Goal: Information Seeking & Learning: Learn about a topic

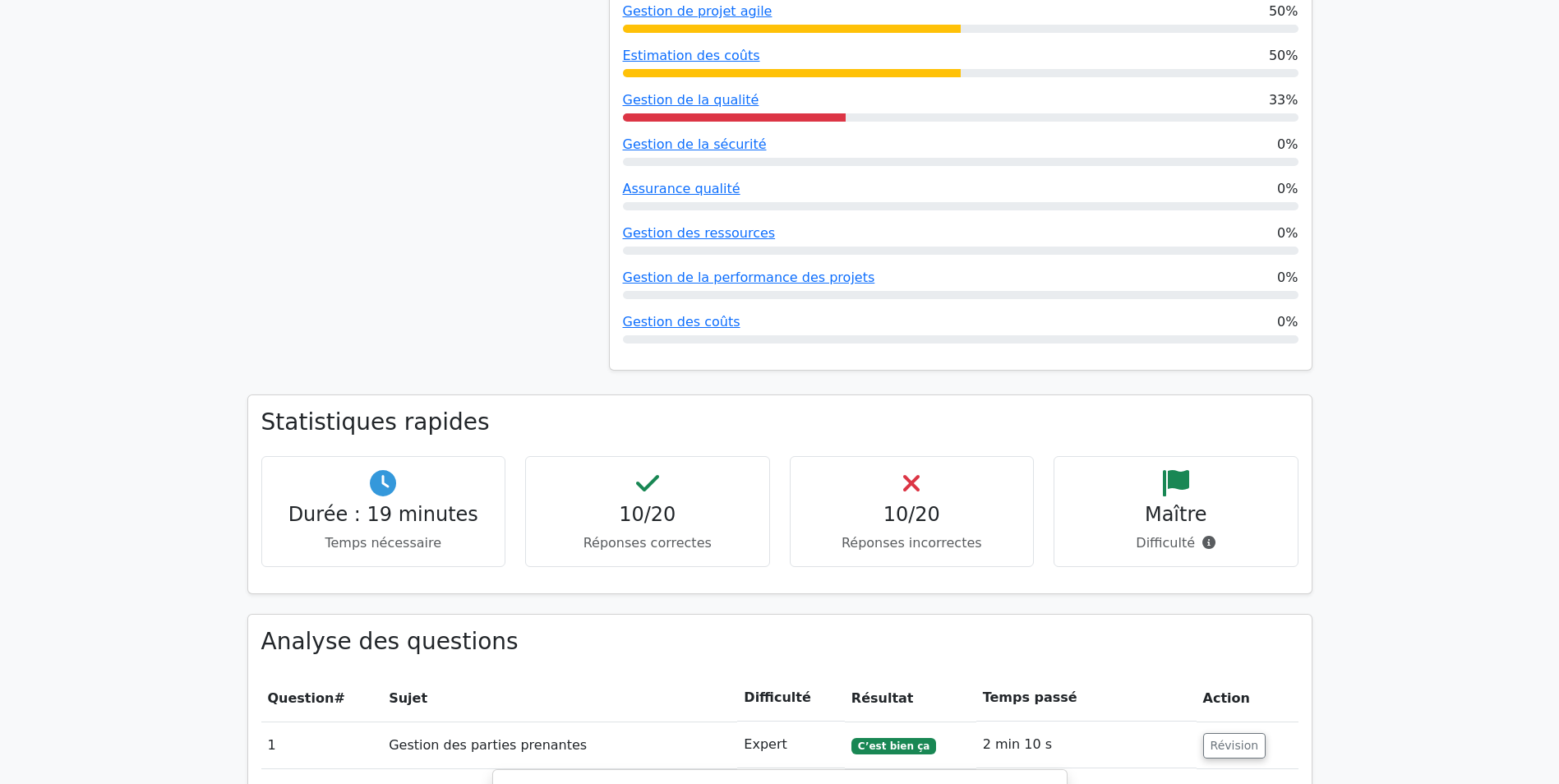
scroll to position [657, 0]
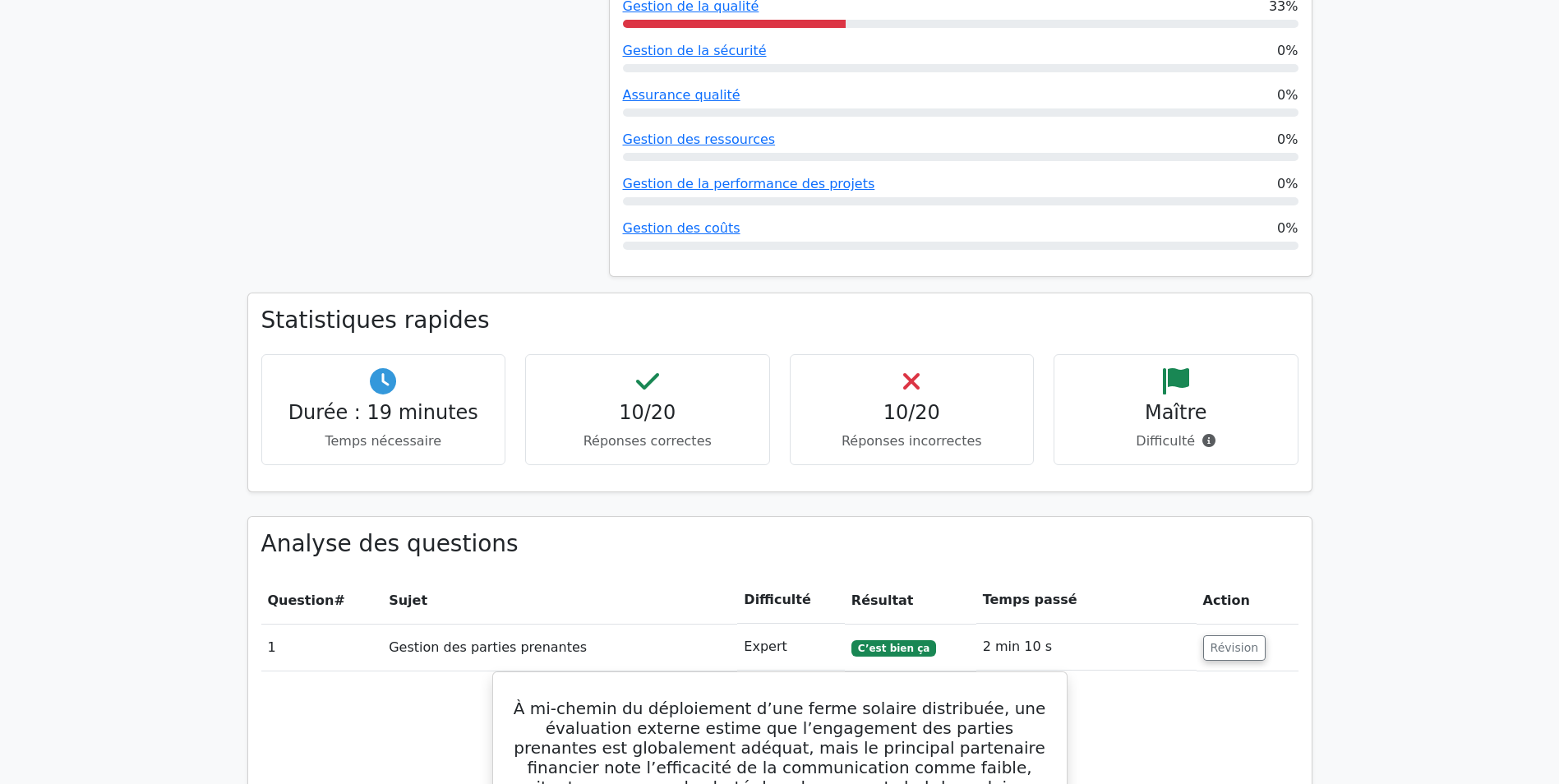
click at [439, 407] on h4 "Durée : 19 minutes" at bounding box center [384, 413] width 217 height 24
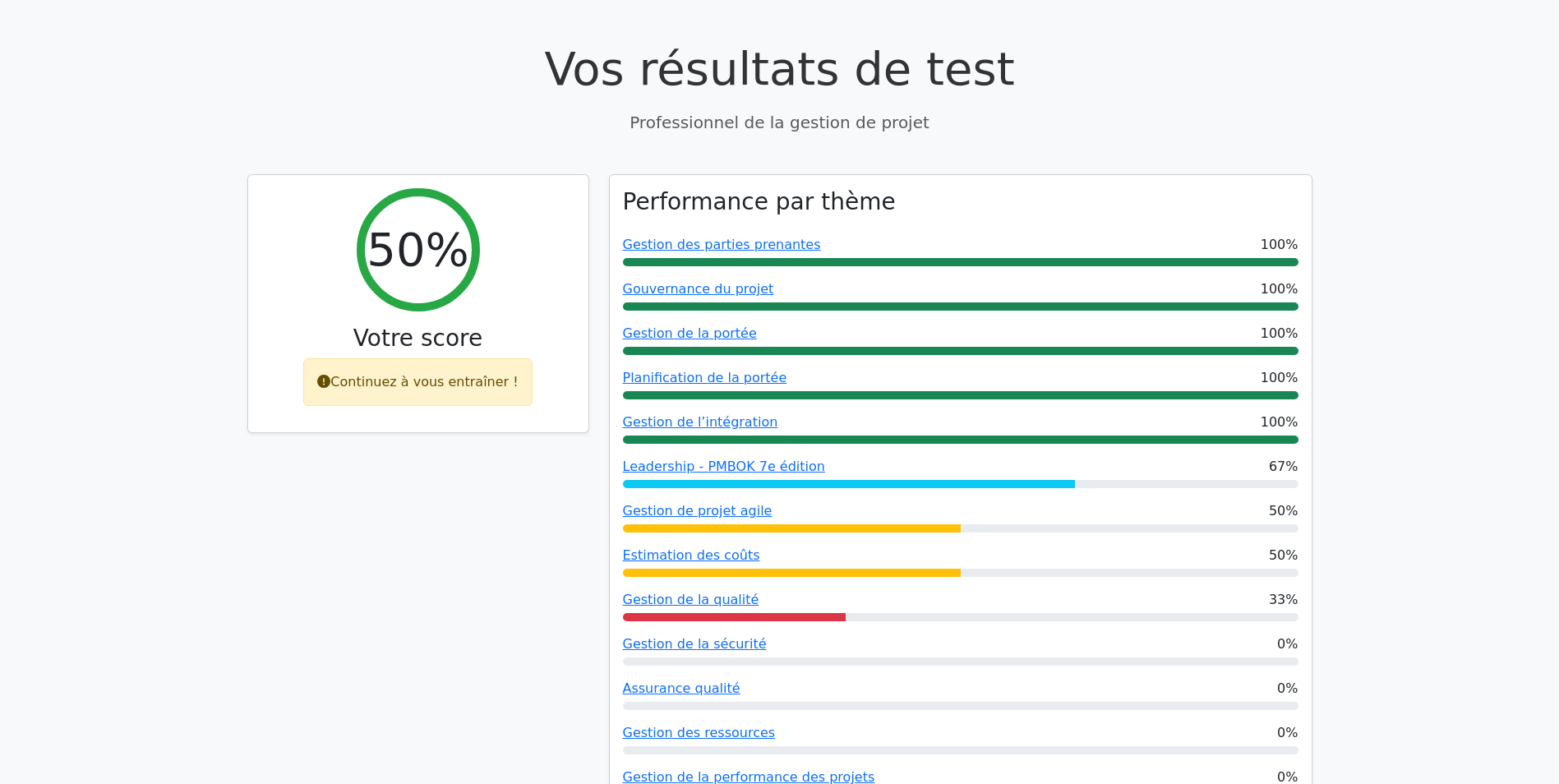
scroll to position [0, 0]
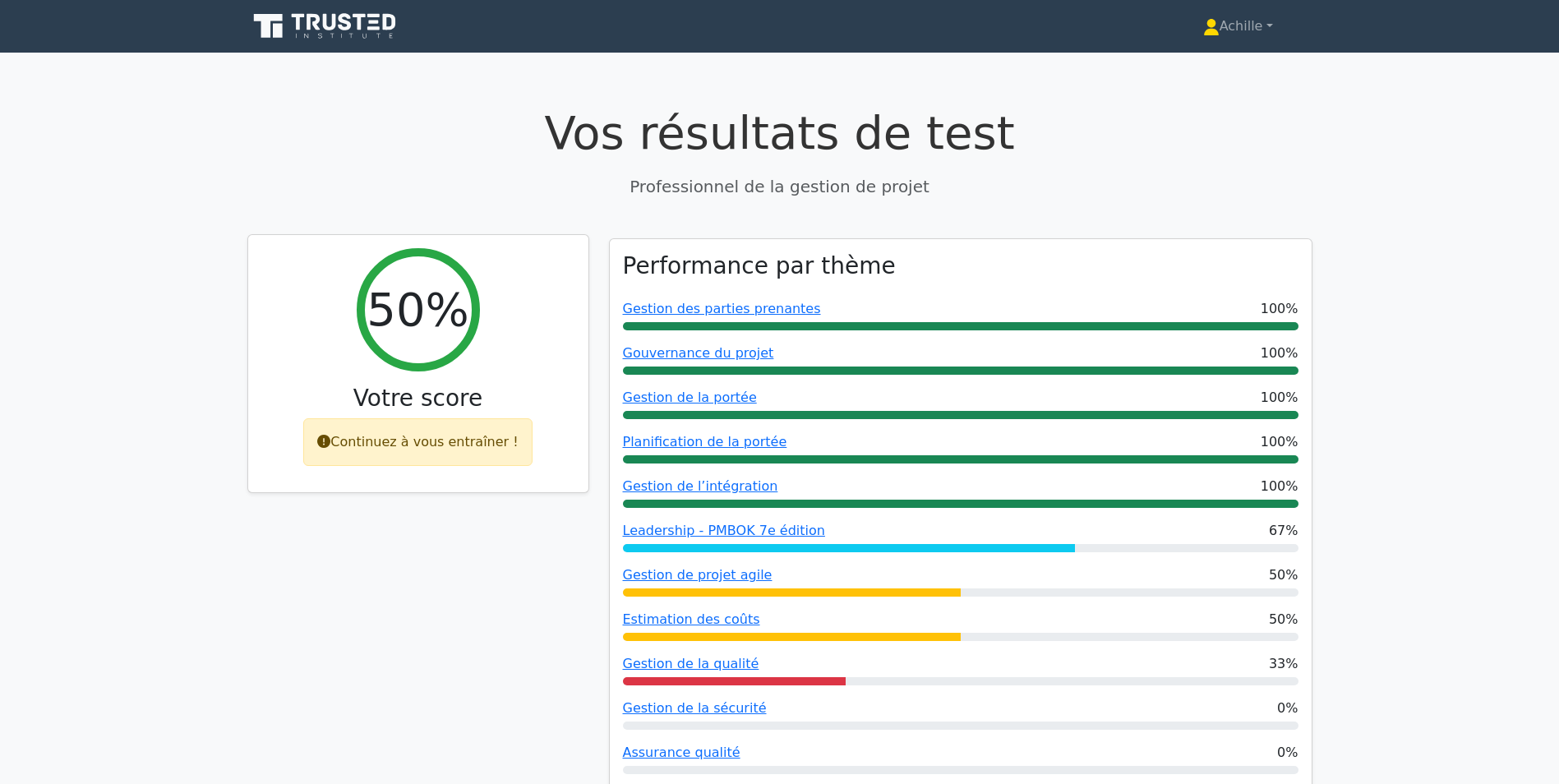
click at [407, 448] on font "Continuez à vous entraîner !" at bounding box center [424, 441] width 187 height 16
click at [411, 370] on div "50%" at bounding box center [418, 309] width 123 height 123
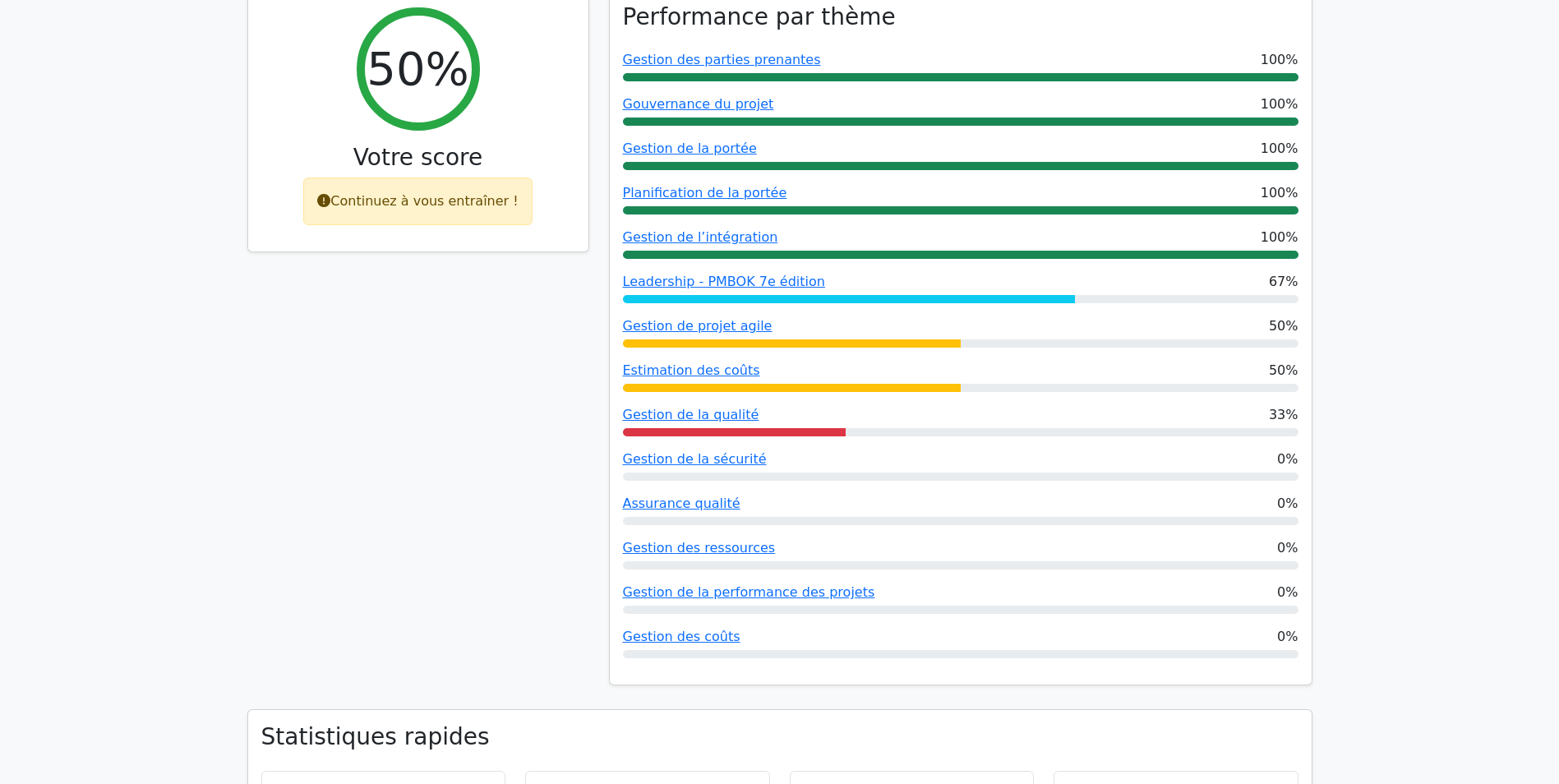
scroll to position [246, 0]
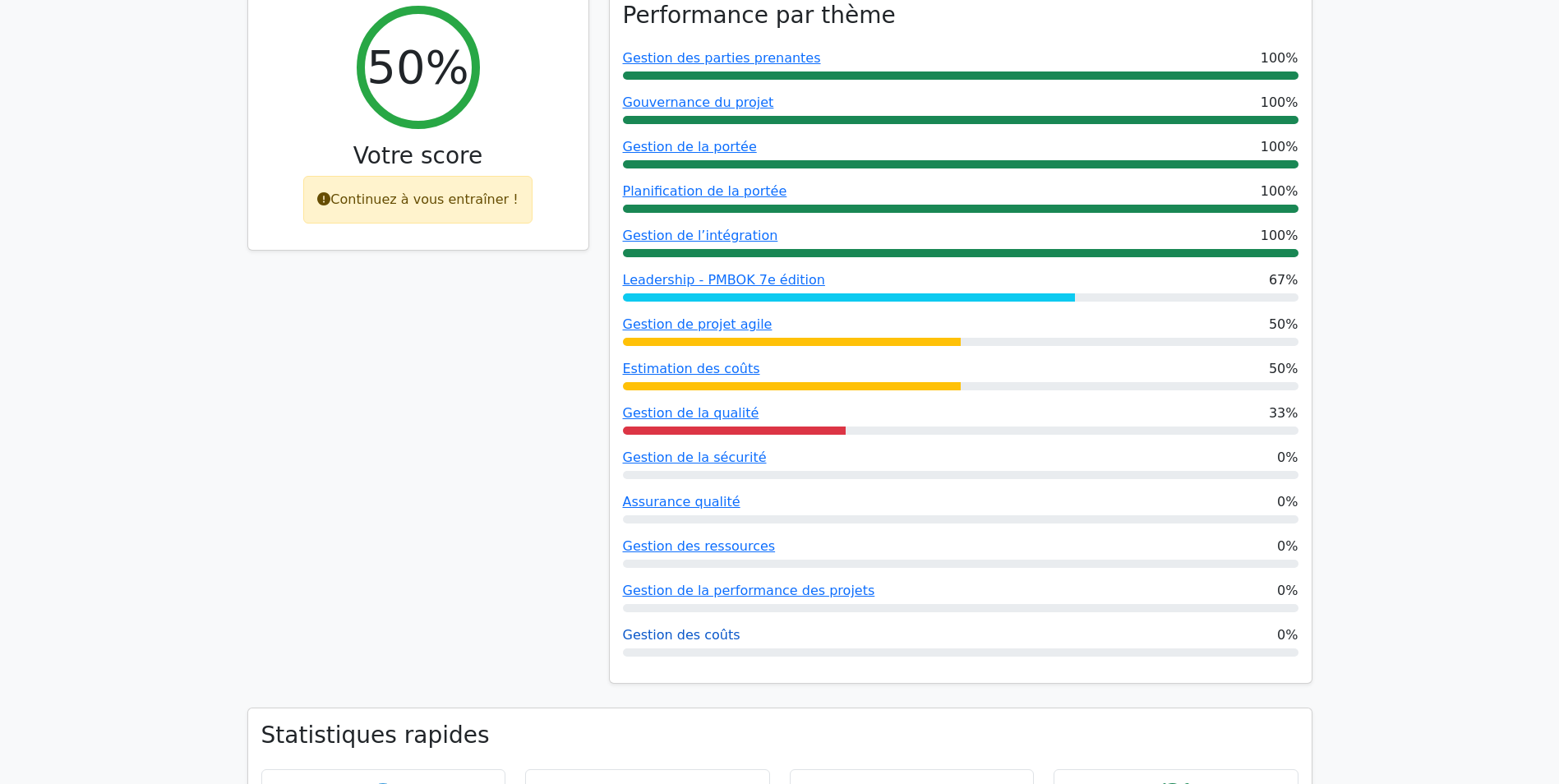
click at [675, 627] on link "Gestion des coûts" at bounding box center [681, 634] width 118 height 16
click at [675, 632] on link "Gestion des coûts" at bounding box center [681, 634] width 118 height 16
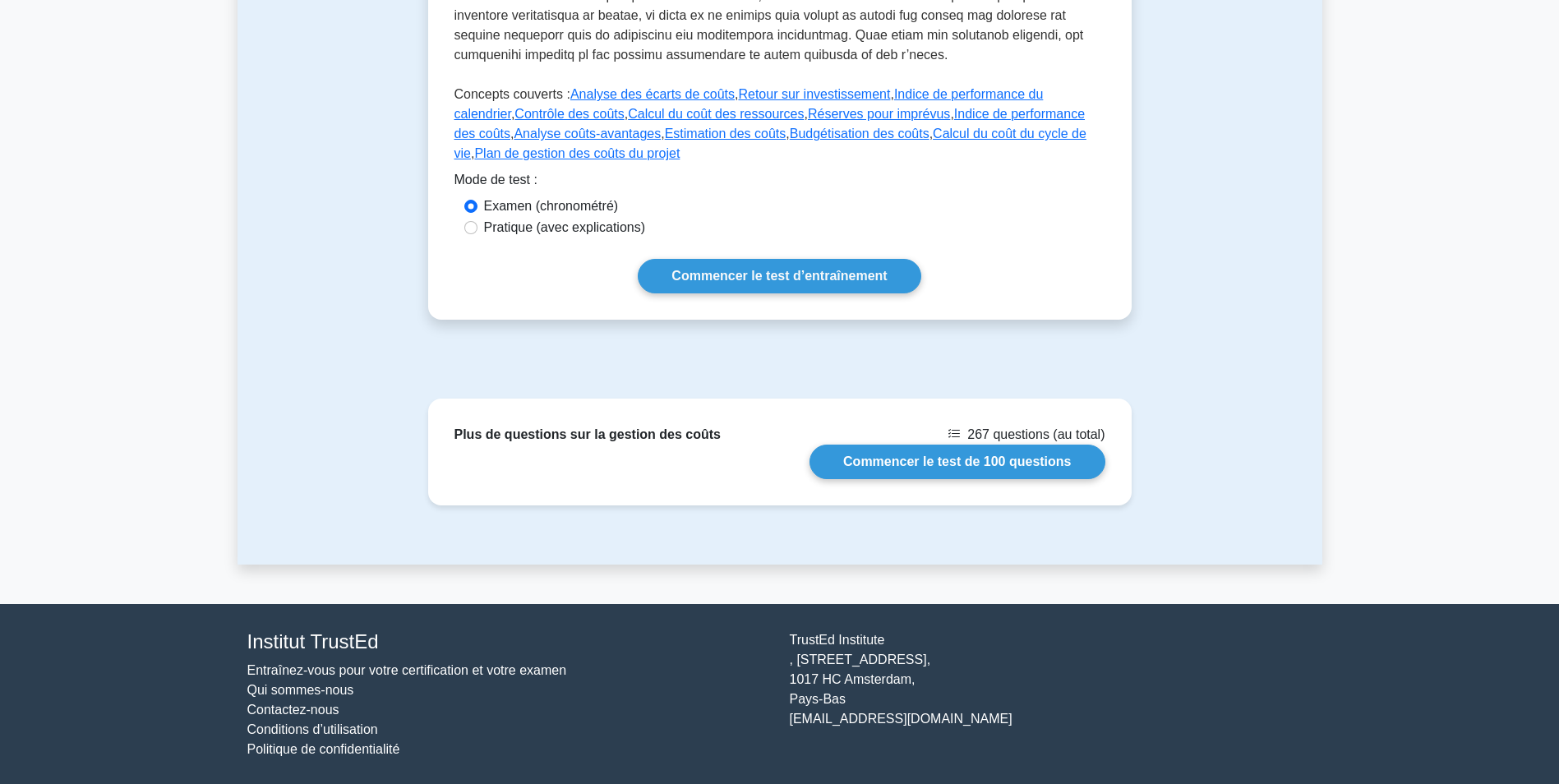
scroll to position [738, 0]
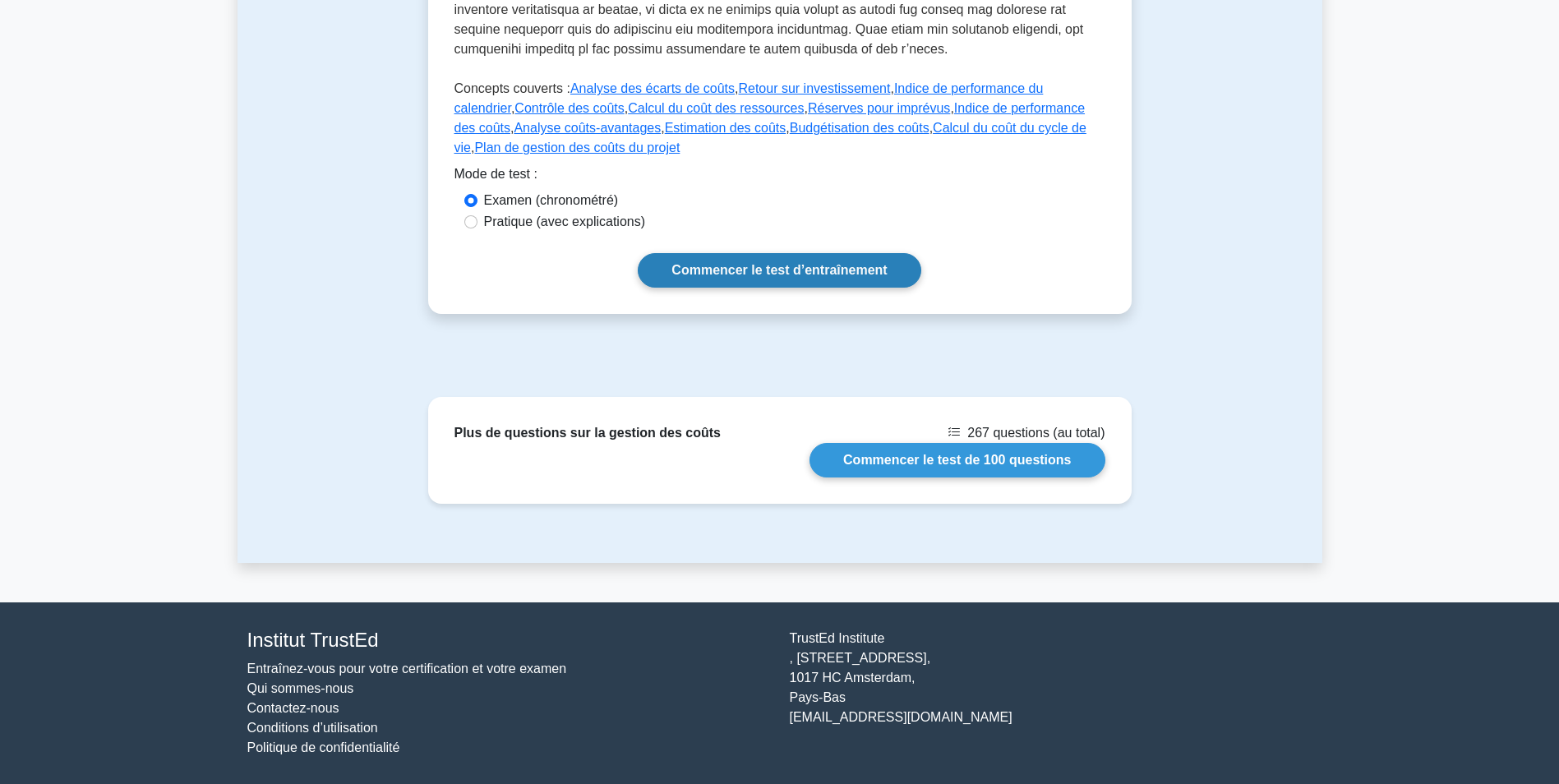
click at [789, 273] on link "Commencer le test d’entraînement" at bounding box center [780, 270] width 283 height 35
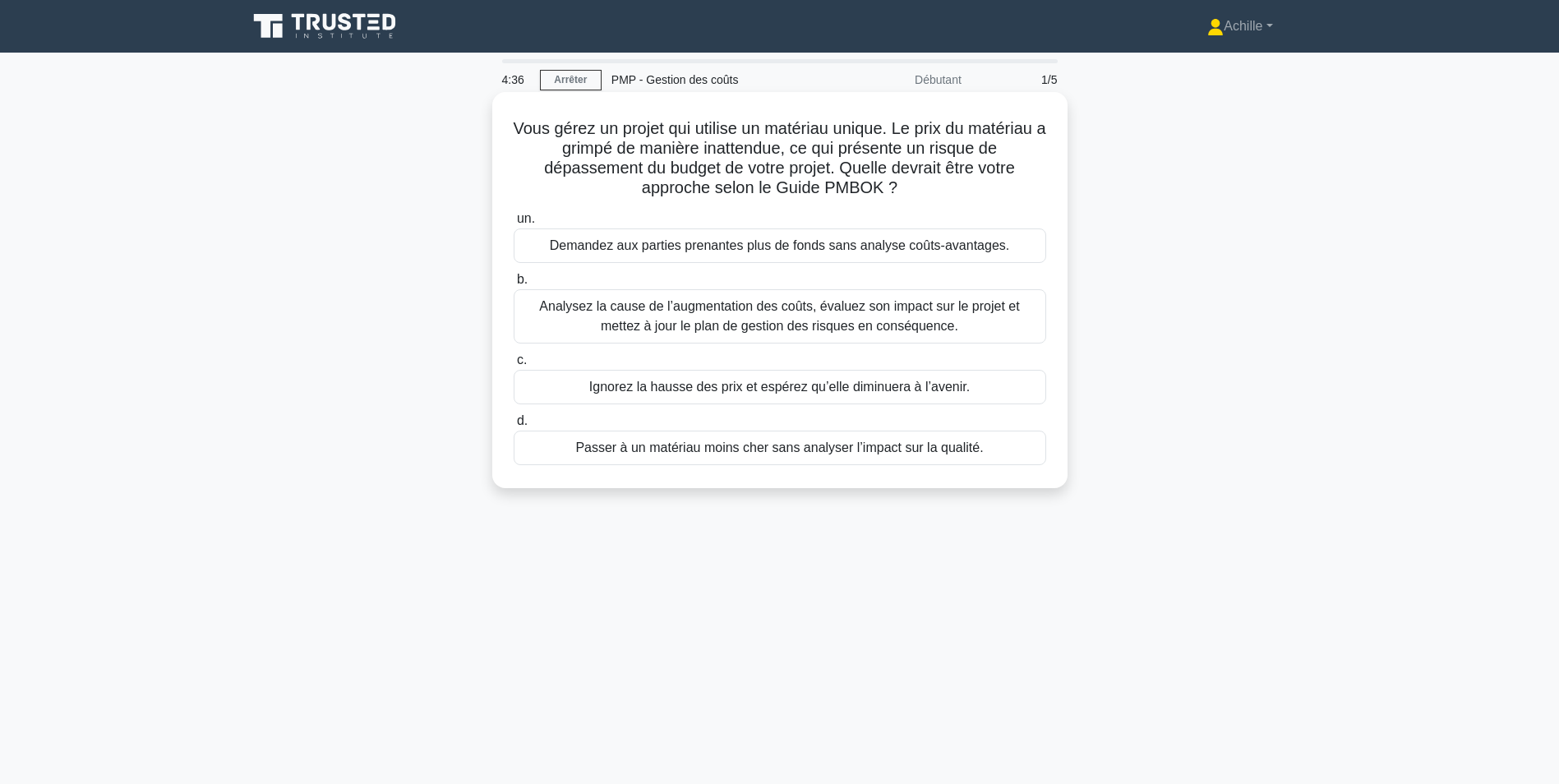
click at [754, 311] on div "Analysez la cause de l’augmentation des coûts, évaluez son impact sur le projet…" at bounding box center [780, 316] width 532 height 54
click at [514, 285] on input "b. Analysez la cause de l’augmentation des coûts, évaluez son impact sur le pro…" at bounding box center [514, 280] width 0 height 11
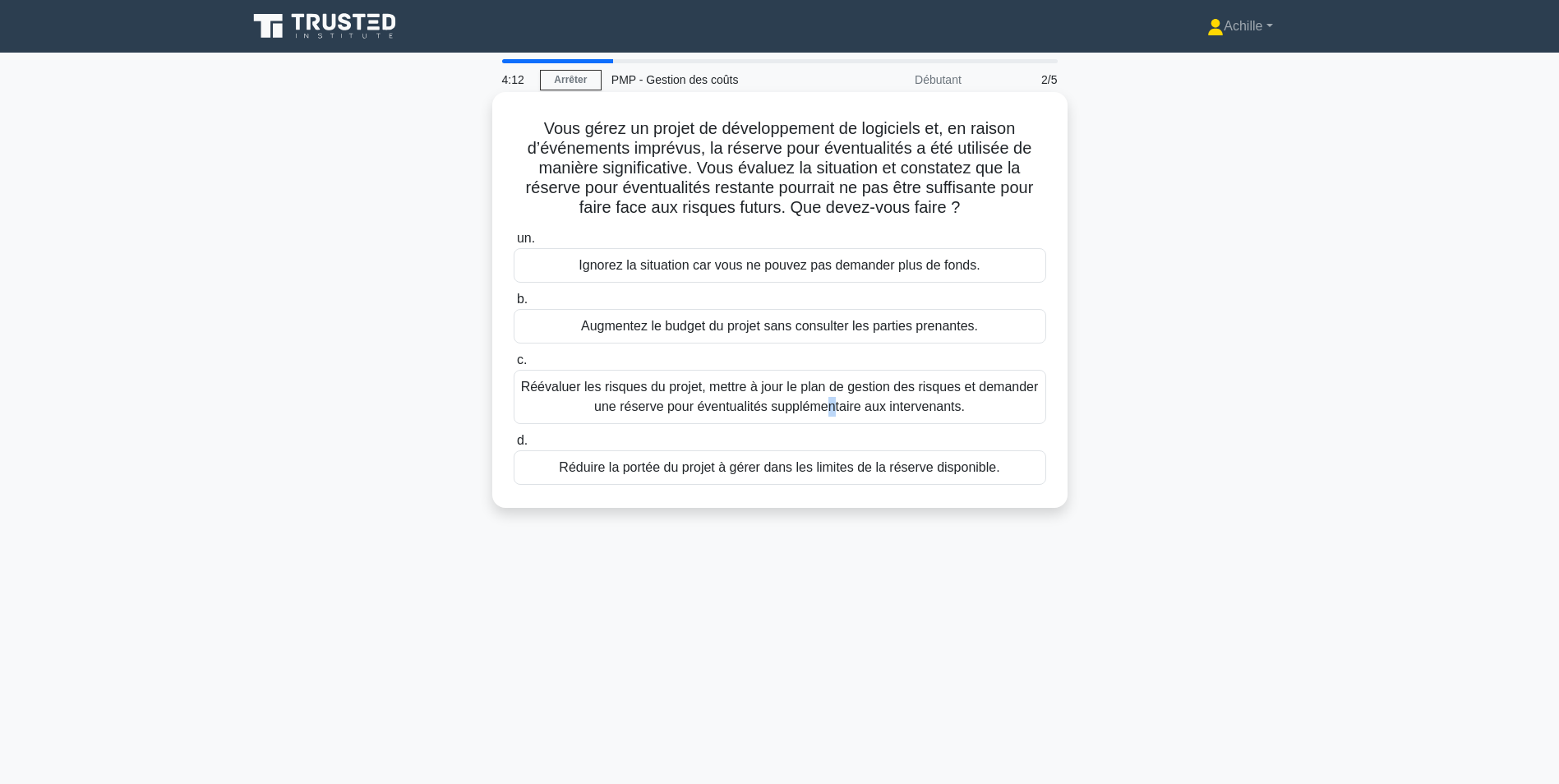
drag, startPoint x: 819, startPoint y: 401, endPoint x: 731, endPoint y: 397, distance: 88.1
click at [802, 401] on div "Réévaluer les risques du projet, mettre à jour le plan de gestion des risques e…" at bounding box center [780, 396] width 532 height 54
click at [630, 401] on div "Réévaluer les risques du projet, mettre à jour le plan de gestion des risques e…" at bounding box center [780, 396] width 532 height 54
click at [514, 366] on input "c. Réévaluer les risques du projet, mettre à jour le plan de gestion des risque…" at bounding box center [514, 361] width 0 height 11
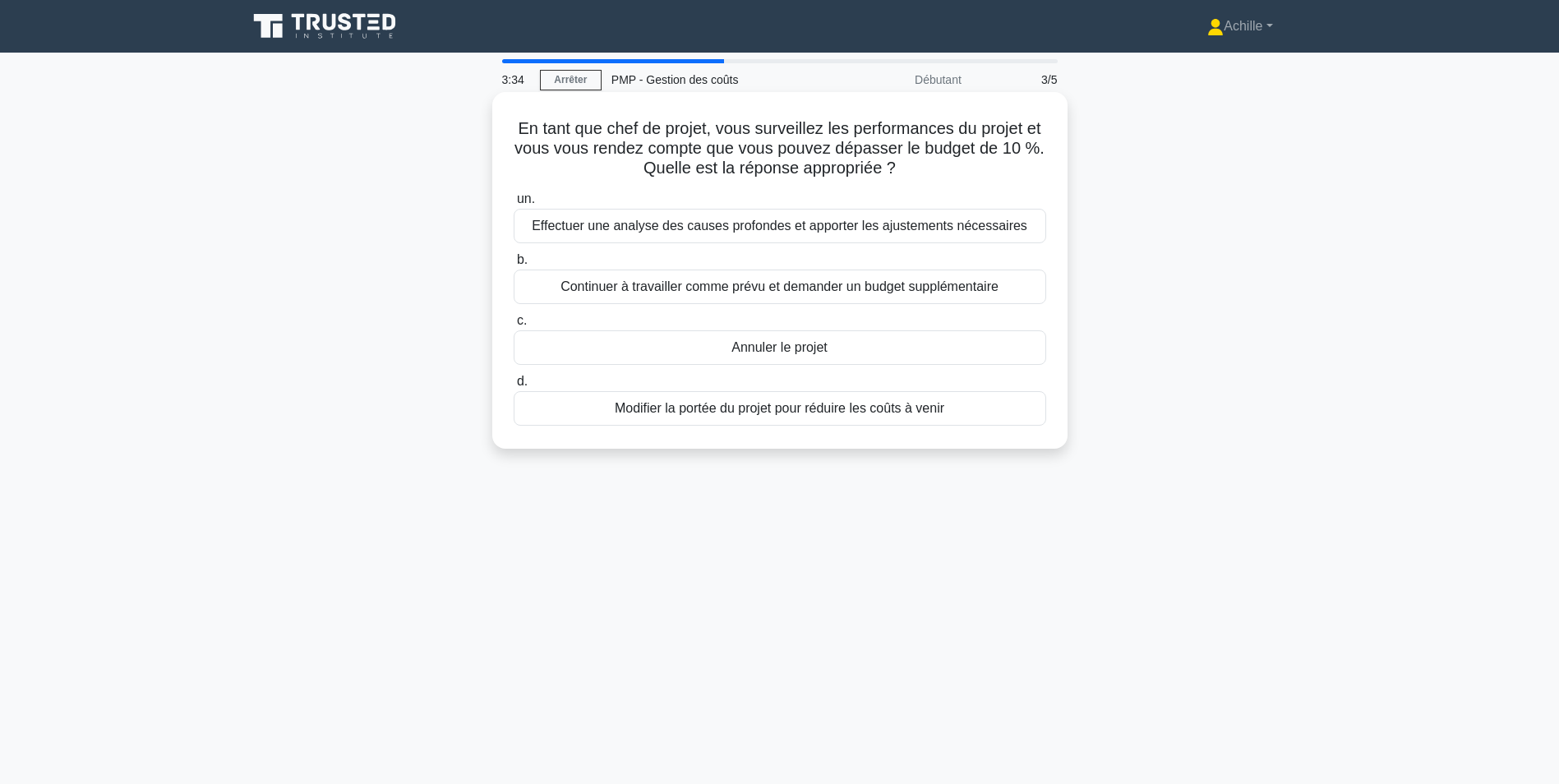
click at [914, 229] on div "Effectuer une analyse des causes profondes et apporter les ajustements nécessai…" at bounding box center [780, 226] width 532 height 35
click at [514, 204] on input "un. Effectuer une analyse des causes profondes et apporter les ajustements néce…" at bounding box center [514, 199] width 0 height 11
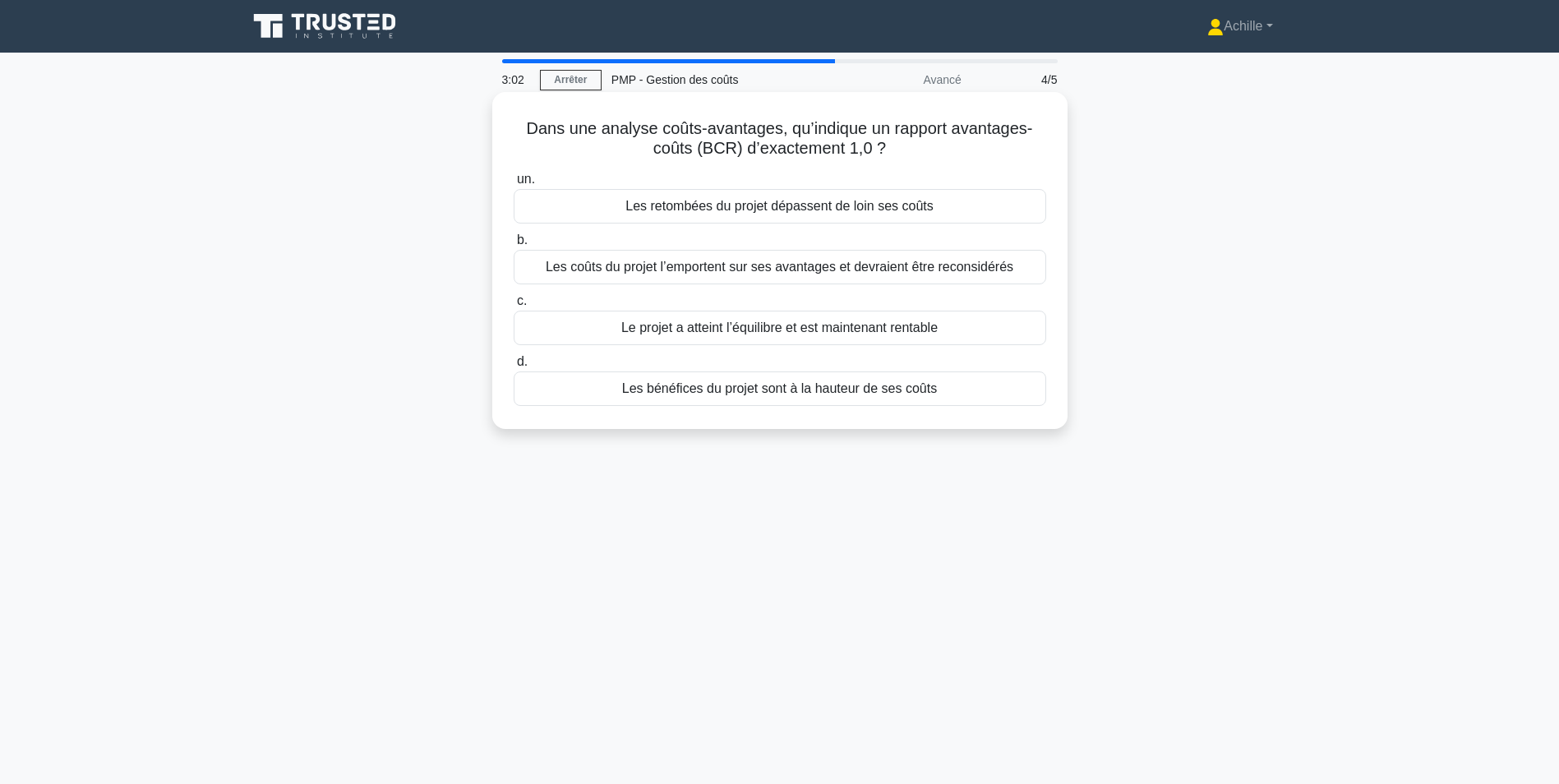
click at [885, 395] on div "Les bénéfices du projet sont à la hauteur de ses coûts" at bounding box center [780, 389] width 532 height 35
click at [514, 367] on input "d. Les bénéfices du projet sont à la hauteur de ses coûts" at bounding box center [514, 362] width 0 height 11
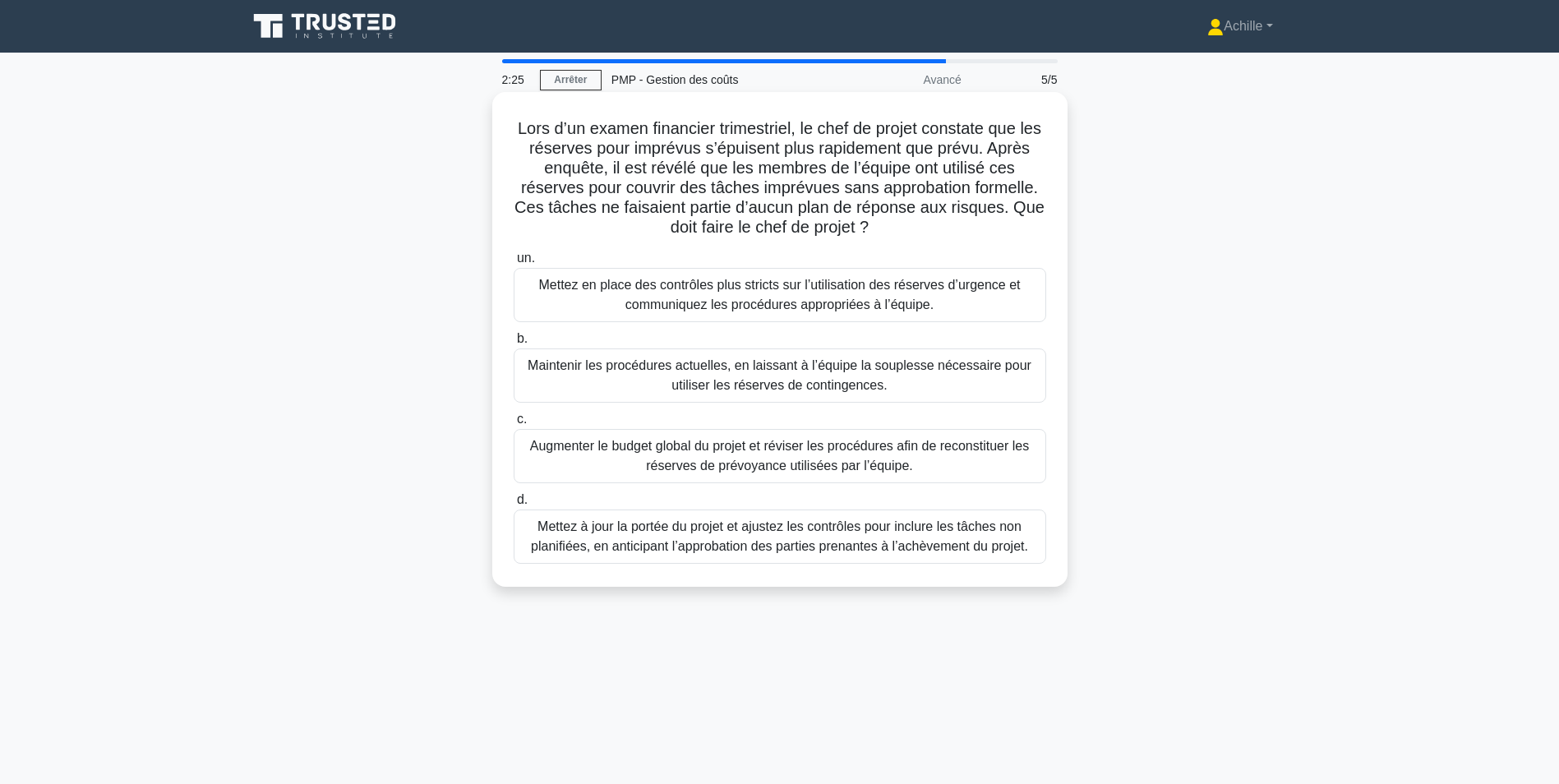
click at [750, 287] on div "Mettez en place des contrôles plus stricts sur l’utilisation des réserves d’urg…" at bounding box center [780, 294] width 532 height 54
click at [514, 264] on input "un. Mettez en place des contrôles plus stricts sur l’utilisation des réserves d…" at bounding box center [514, 258] width 0 height 11
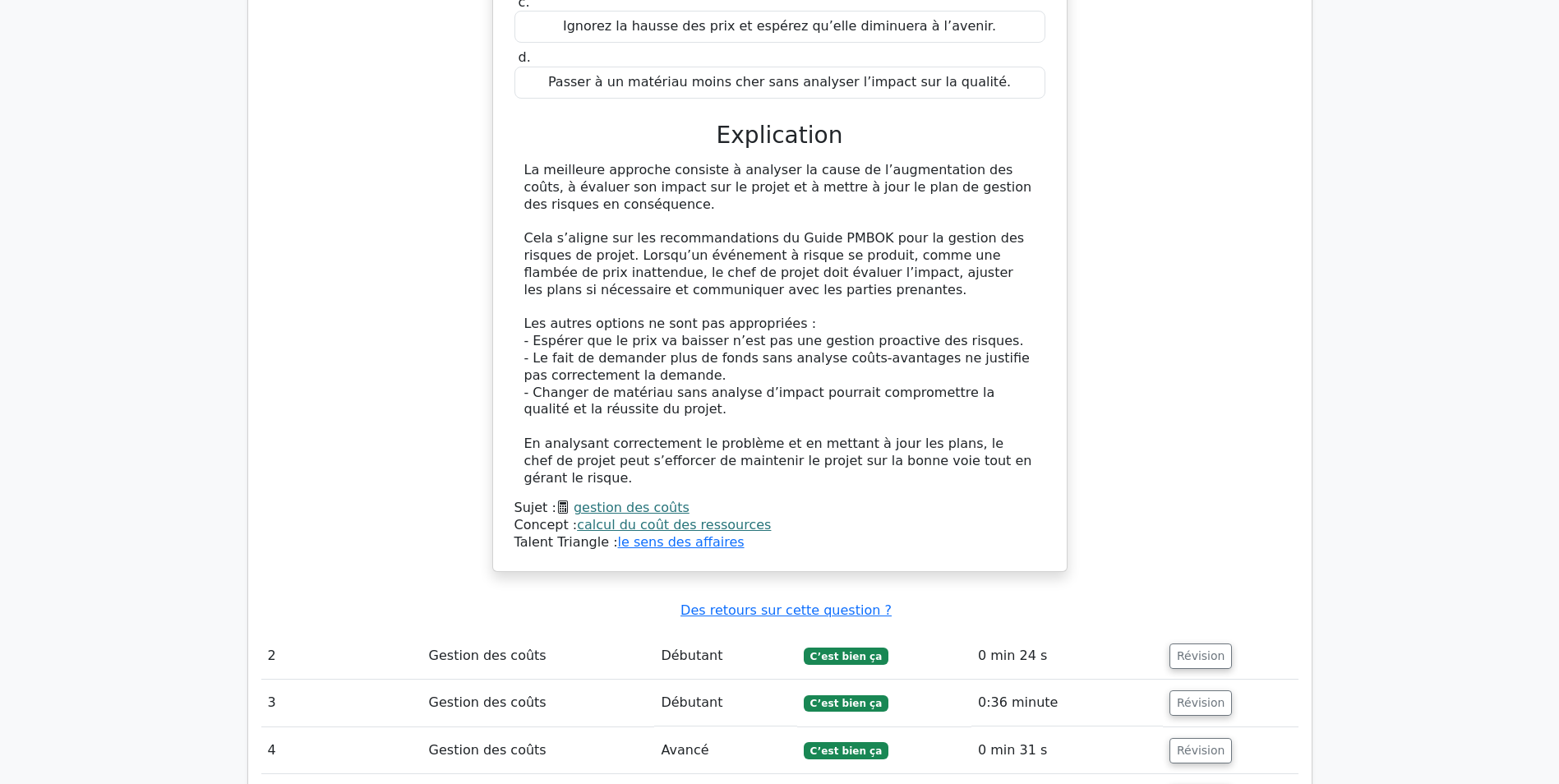
scroll to position [1314, 0]
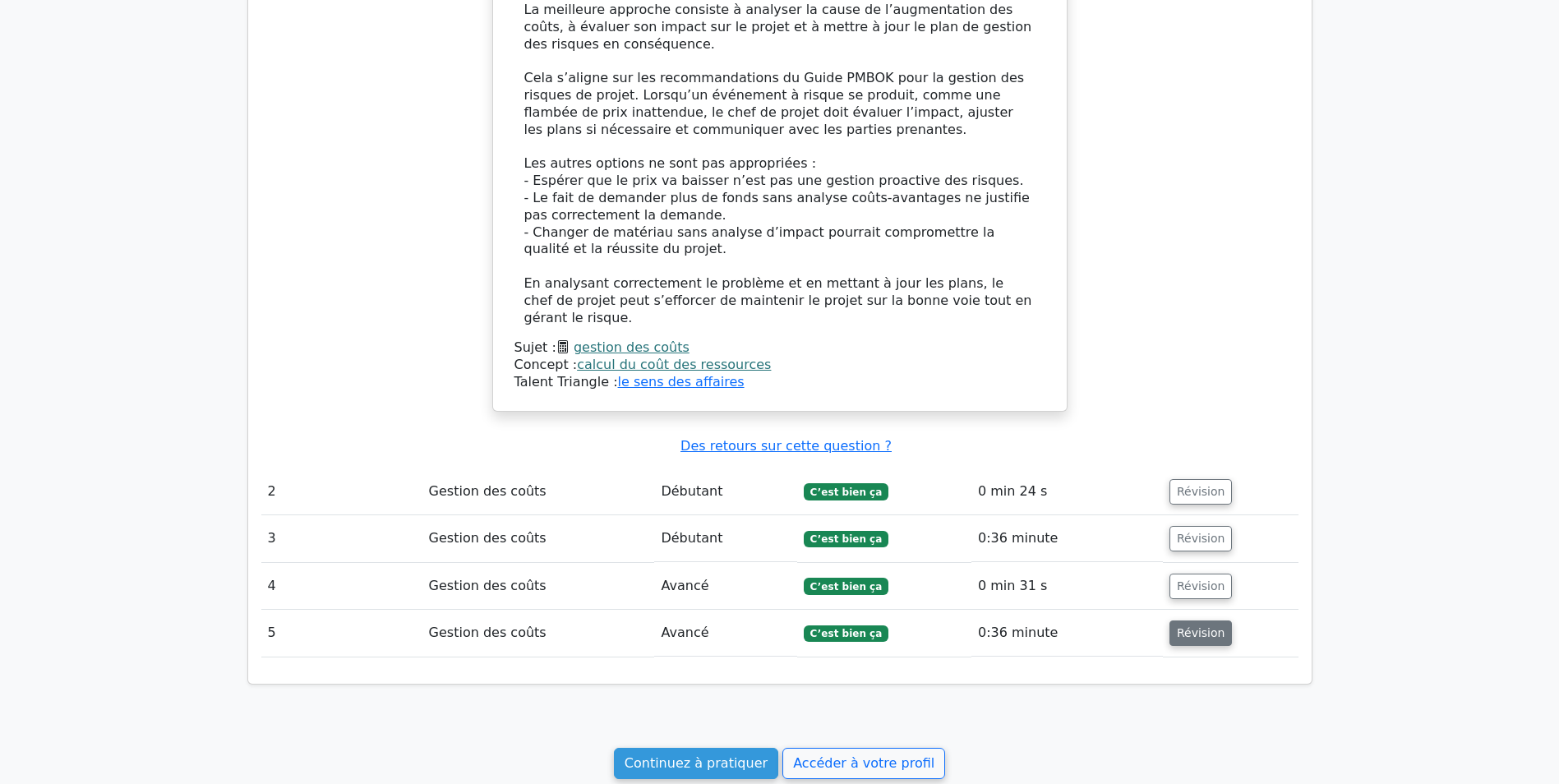
click at [1189, 621] on button "Révision" at bounding box center [1200, 633] width 63 height 26
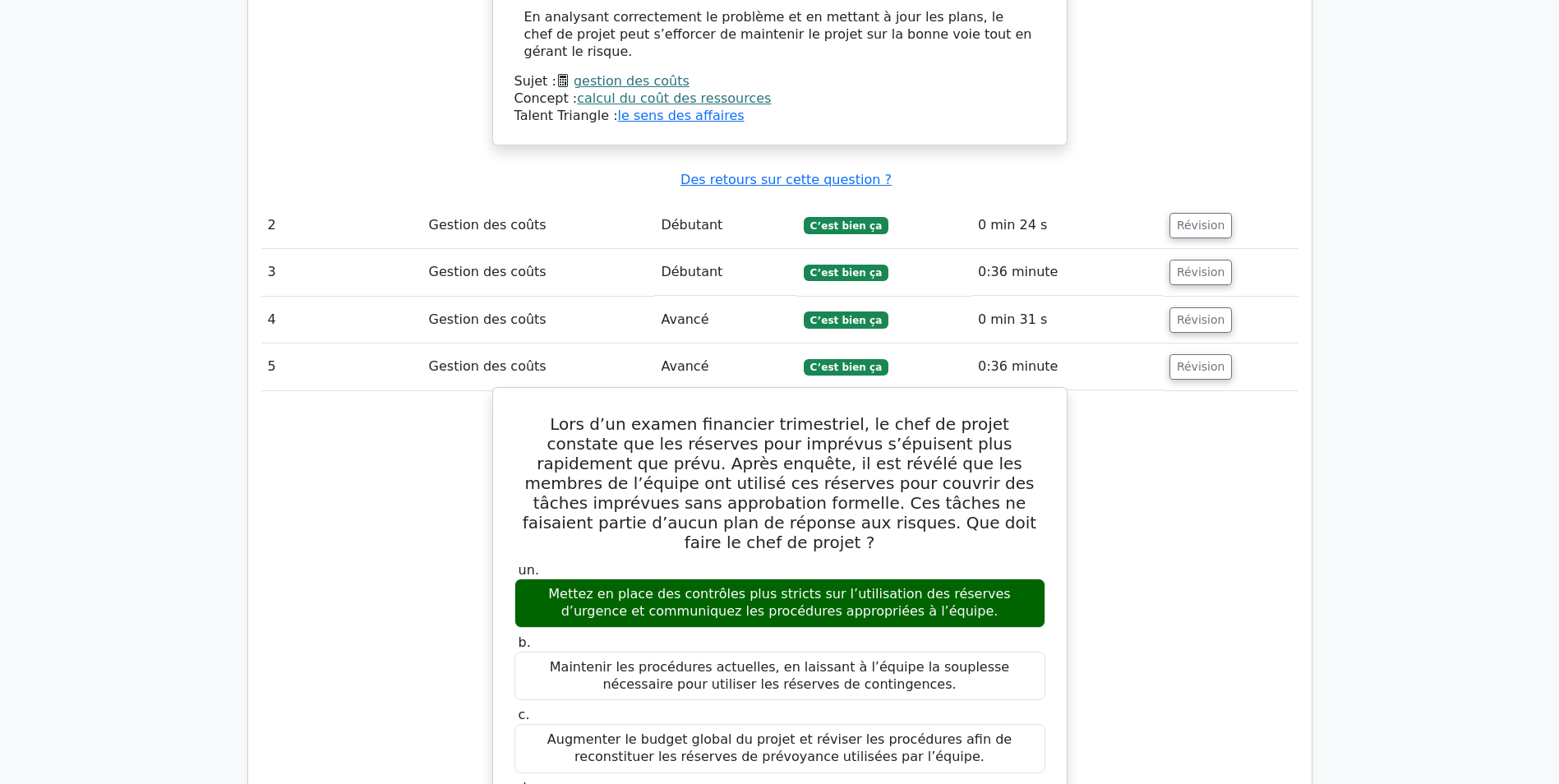
scroll to position [1643, 0]
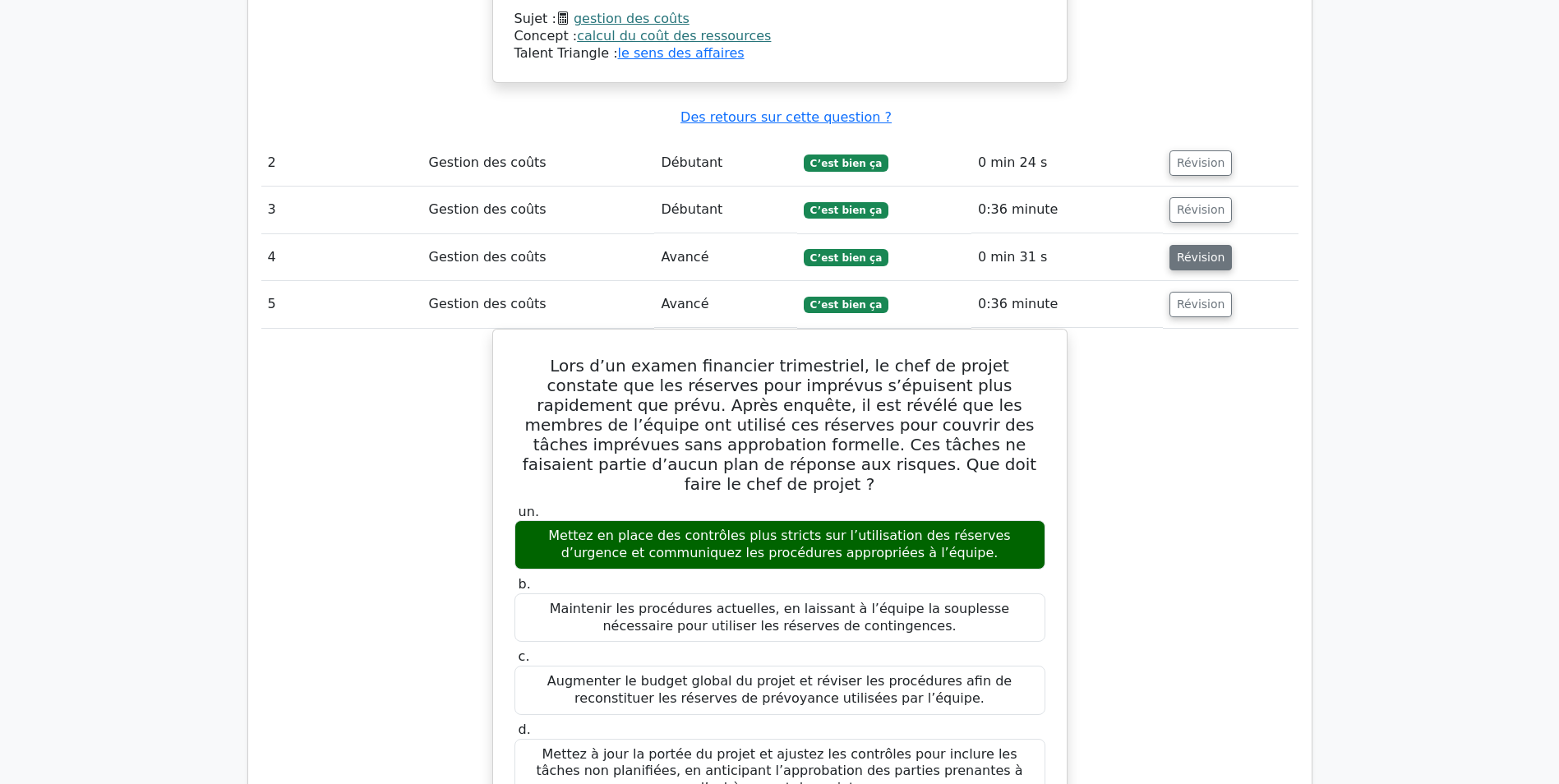
click at [1195, 245] on button "Révision" at bounding box center [1200, 257] width 63 height 26
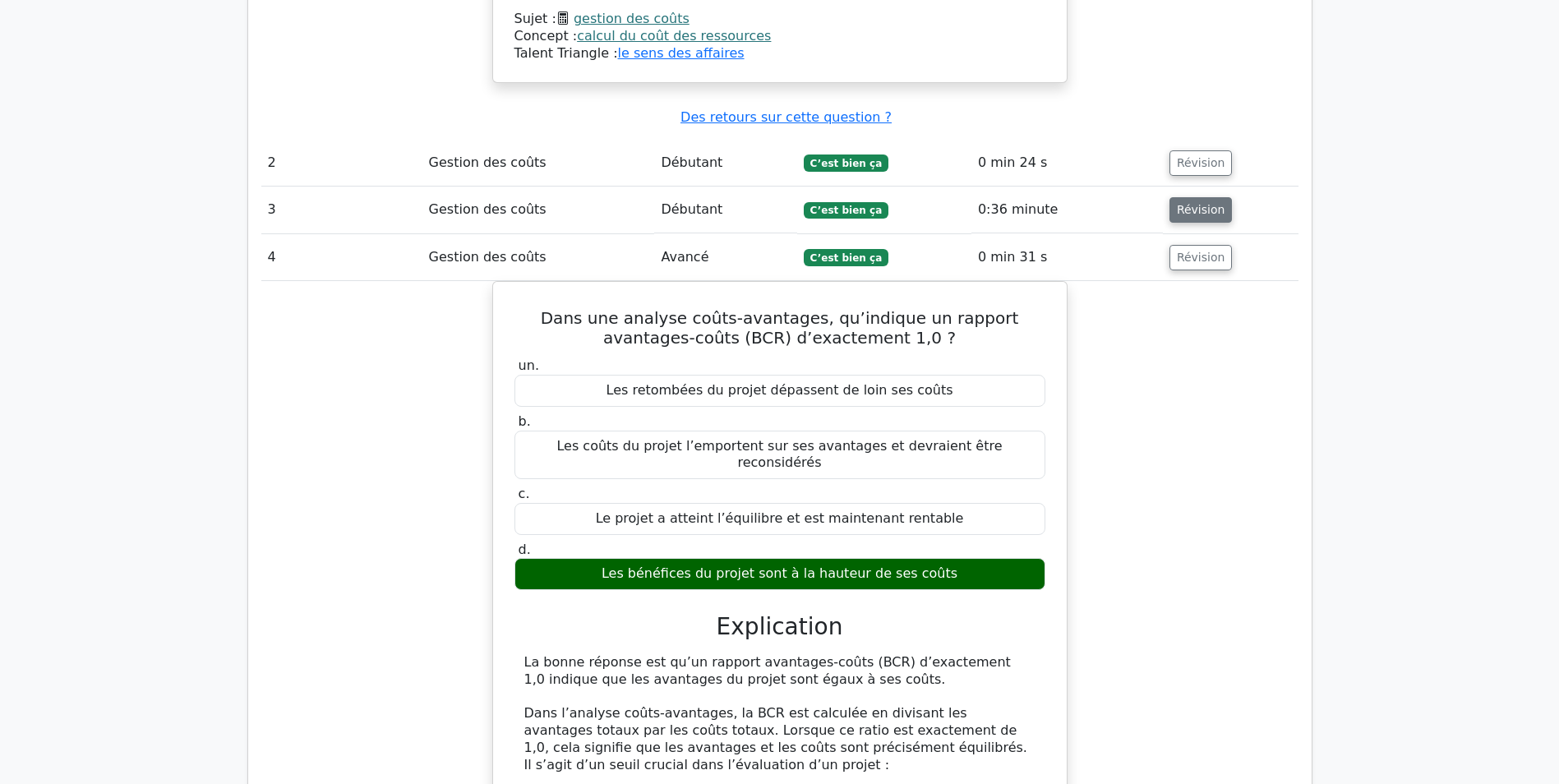
click at [1174, 197] on button "Révision" at bounding box center [1200, 210] width 63 height 26
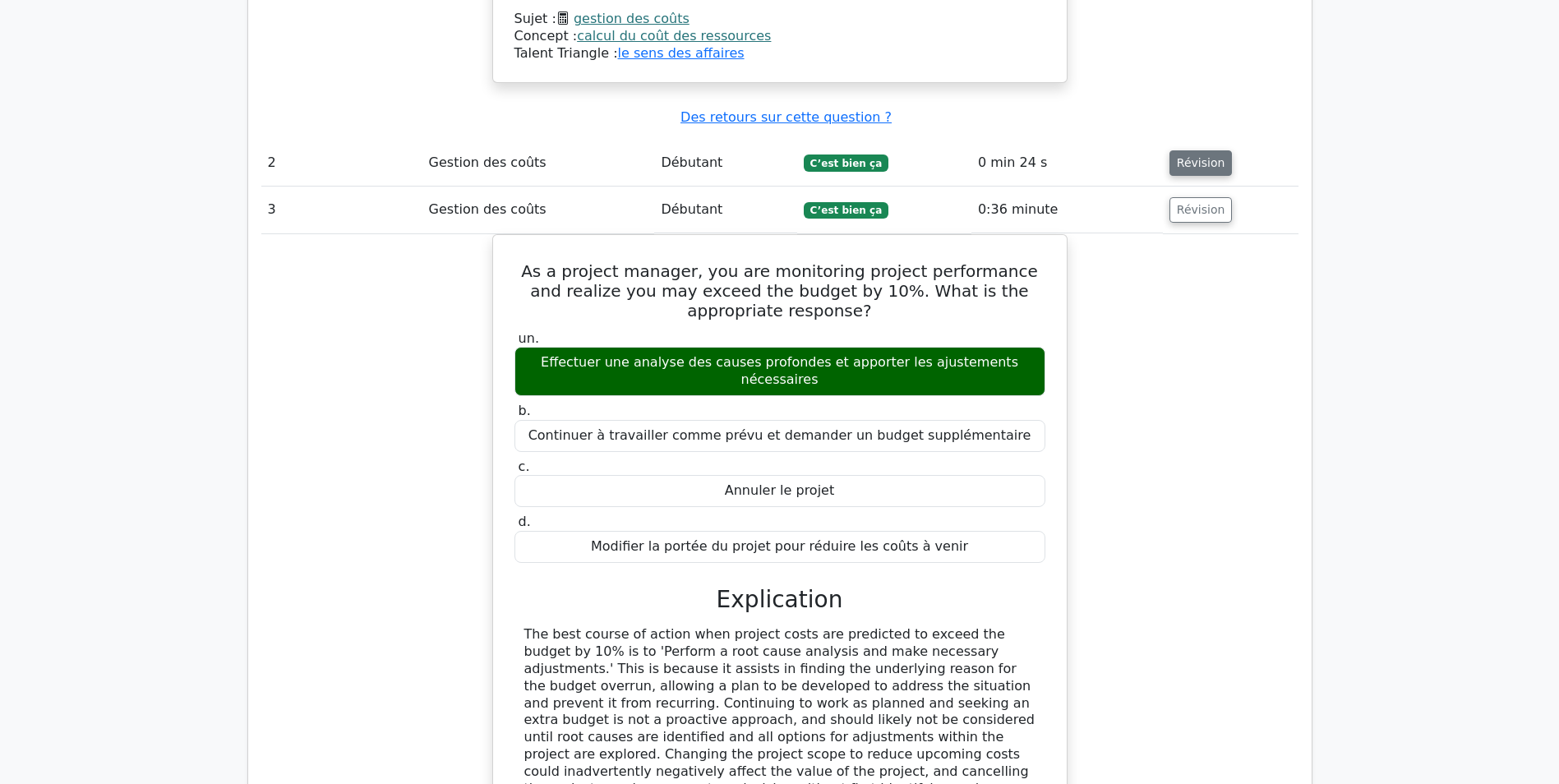
click at [1185, 151] on button "Révision" at bounding box center [1200, 163] width 63 height 26
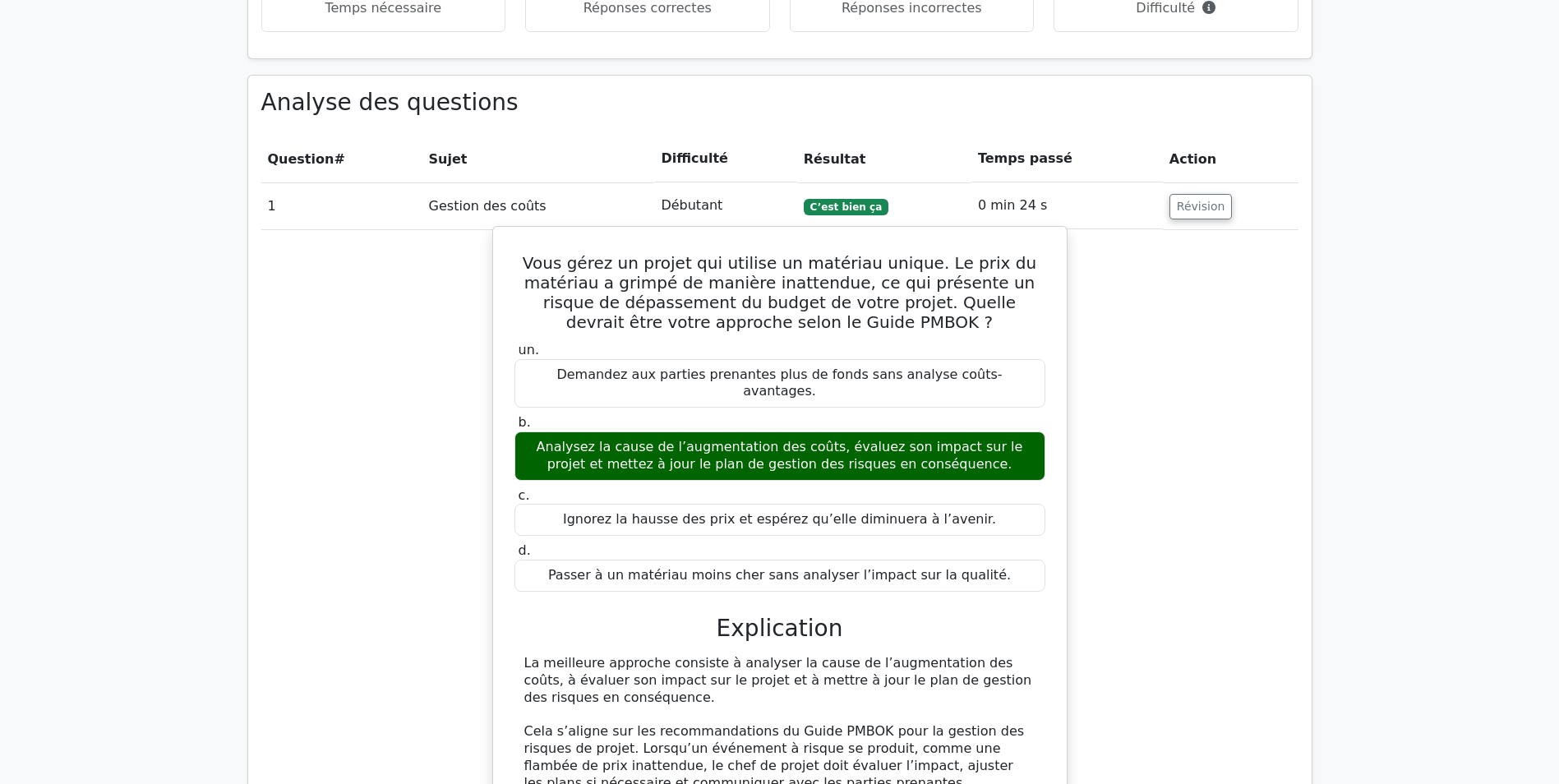
scroll to position [0, 0]
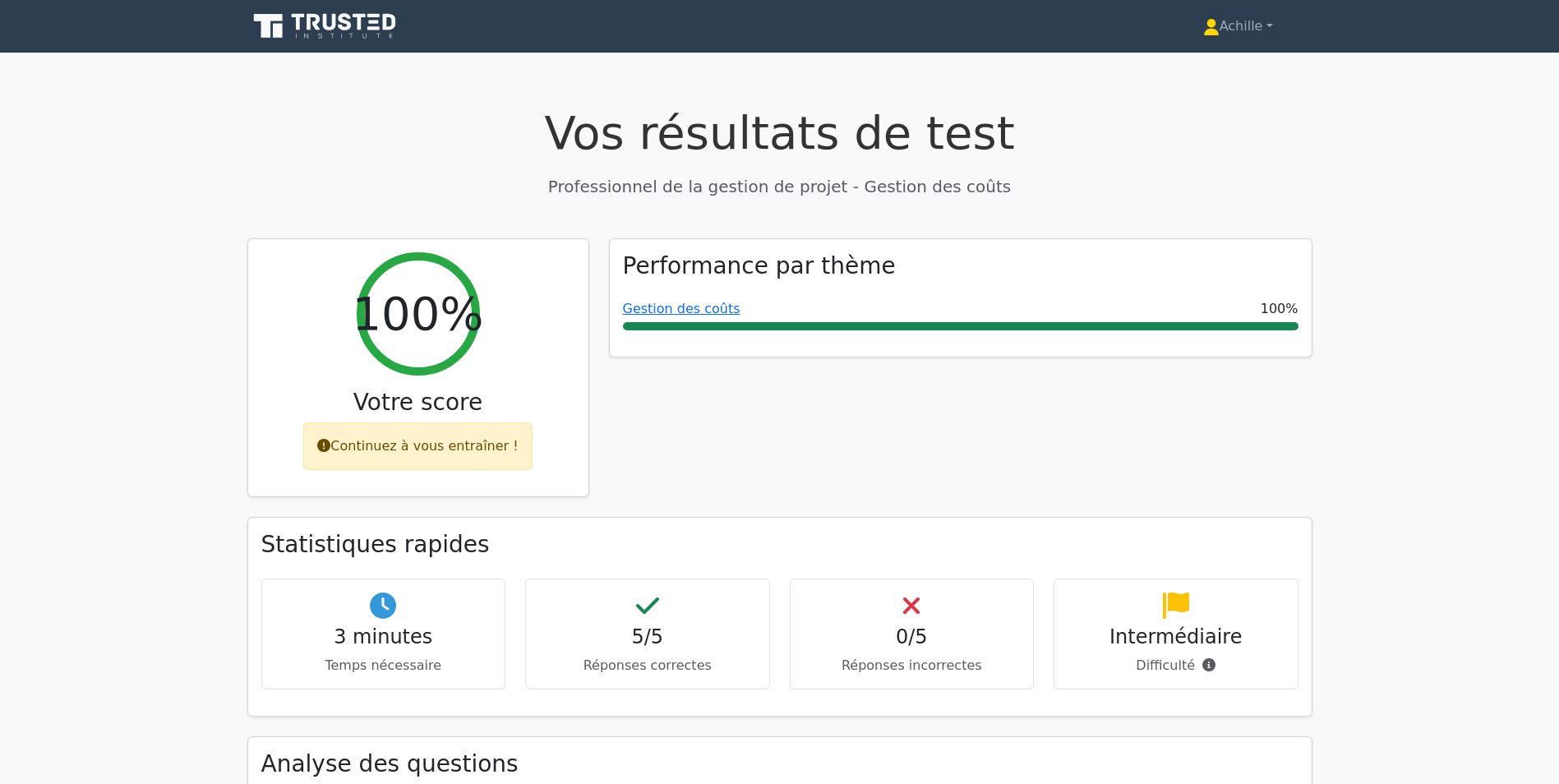
click at [326, 22] on icon at bounding box center [330, 22] width 13 height 16
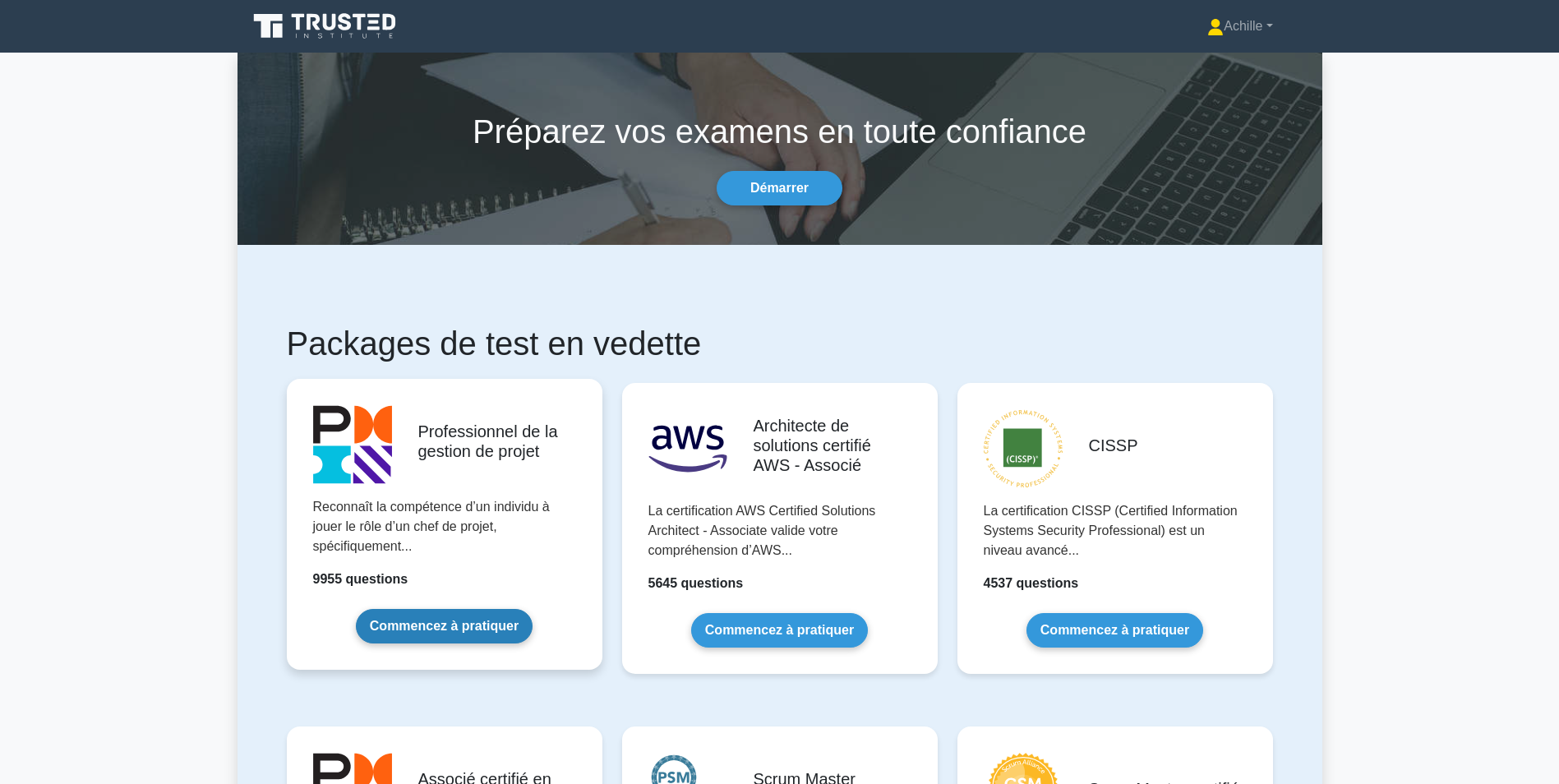
click at [456, 609] on link "Commencez à pratiquer" at bounding box center [445, 626] width 177 height 35
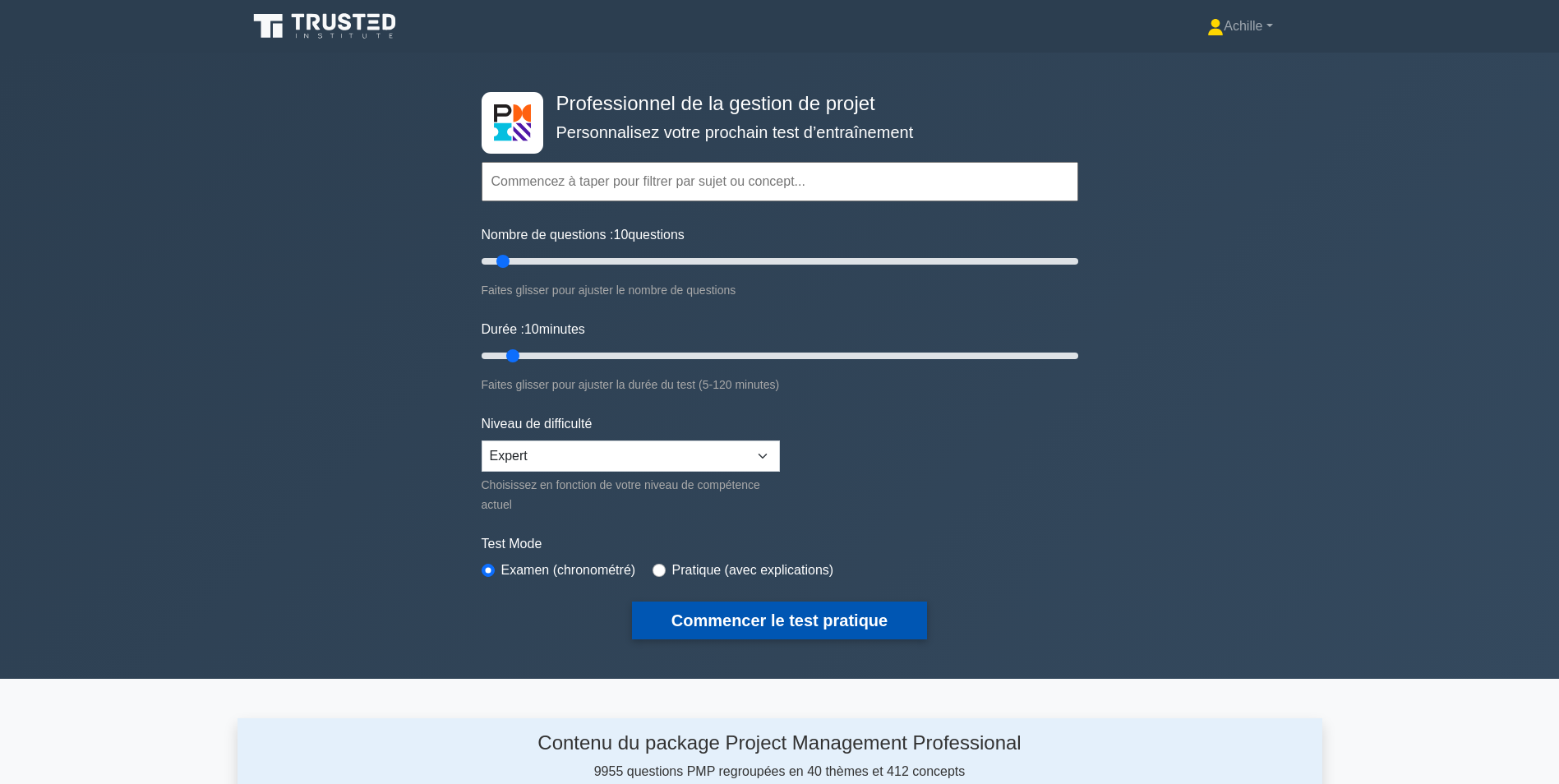
click at [784, 613] on button "Commencer le test pratique" at bounding box center [779, 620] width 295 height 37
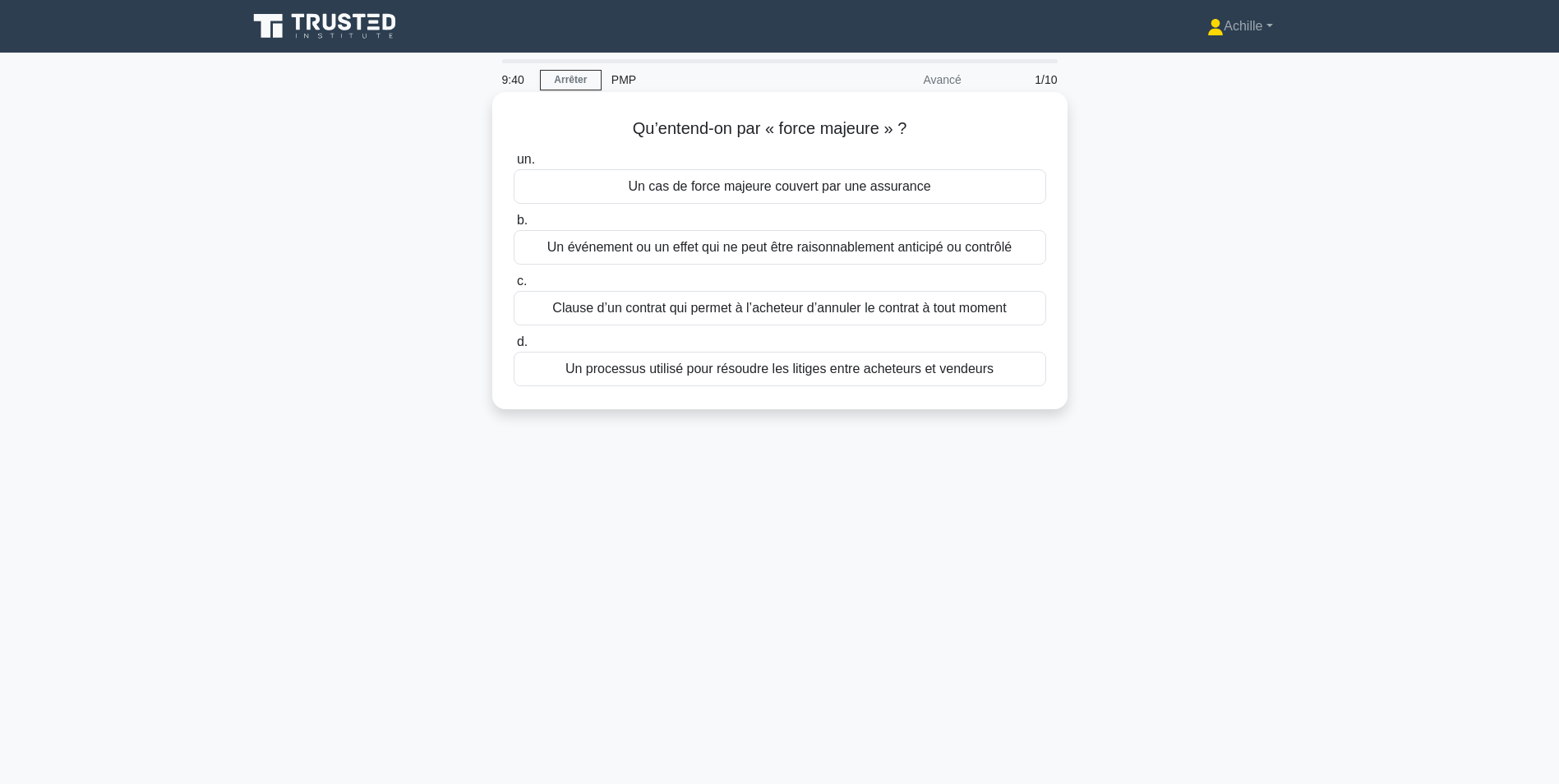
click at [814, 251] on div "Un événement ou un effet qui ne peut être raisonnablement anticipé ou contrôlé" at bounding box center [780, 247] width 532 height 35
click at [514, 226] on input "b. Un événement ou un effet qui ne peut être raisonnablement anticipé ou contrô…" at bounding box center [514, 221] width 0 height 11
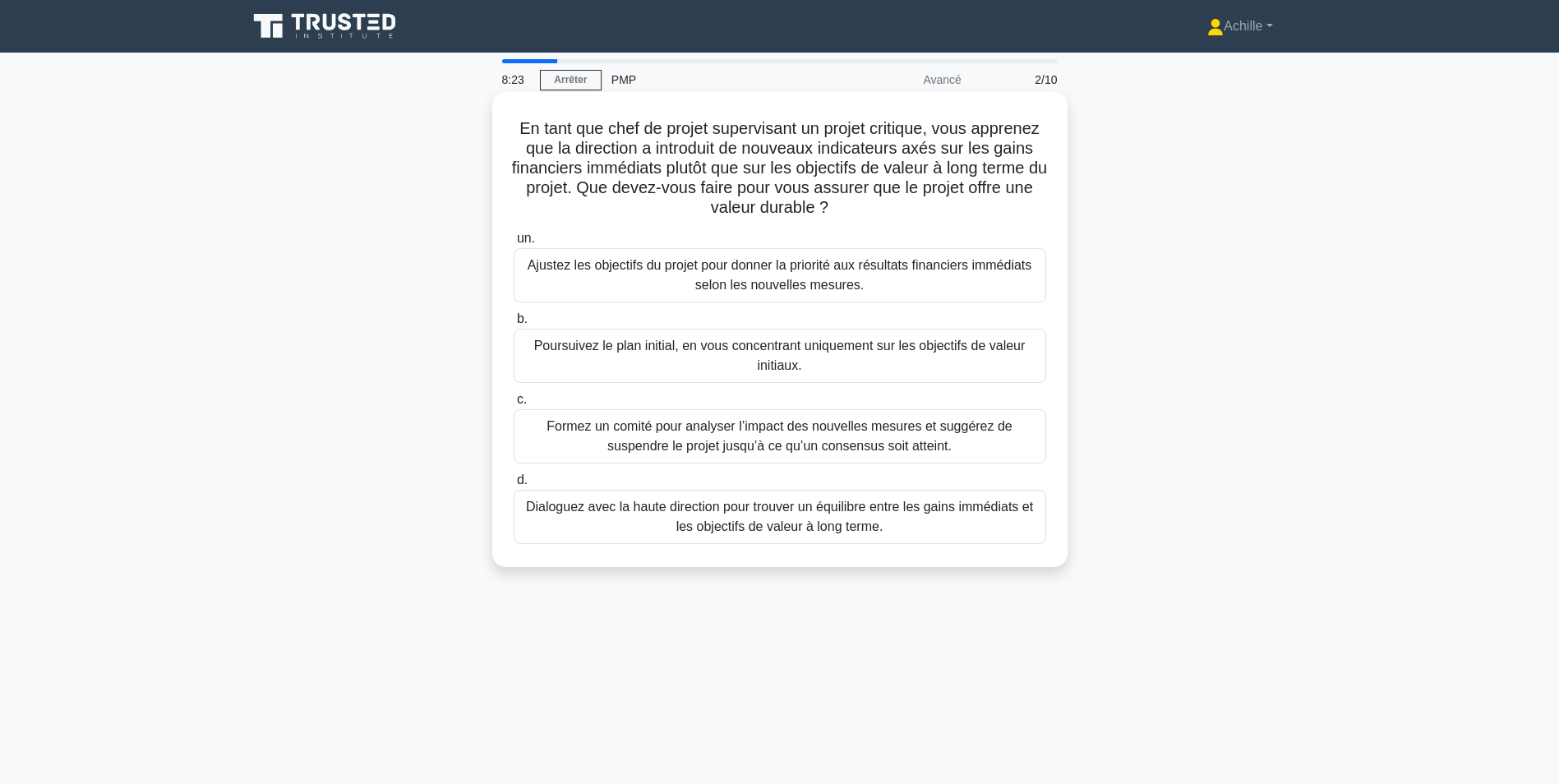
click at [731, 279] on div "Ajustez les objectifs du projet pour donner la priorité aux résultats financier…" at bounding box center [780, 275] width 532 height 54
click at [514, 244] on input "un. Ajustez les objectifs du projet pour donner la priorité aux résultats finan…" at bounding box center [514, 239] width 0 height 11
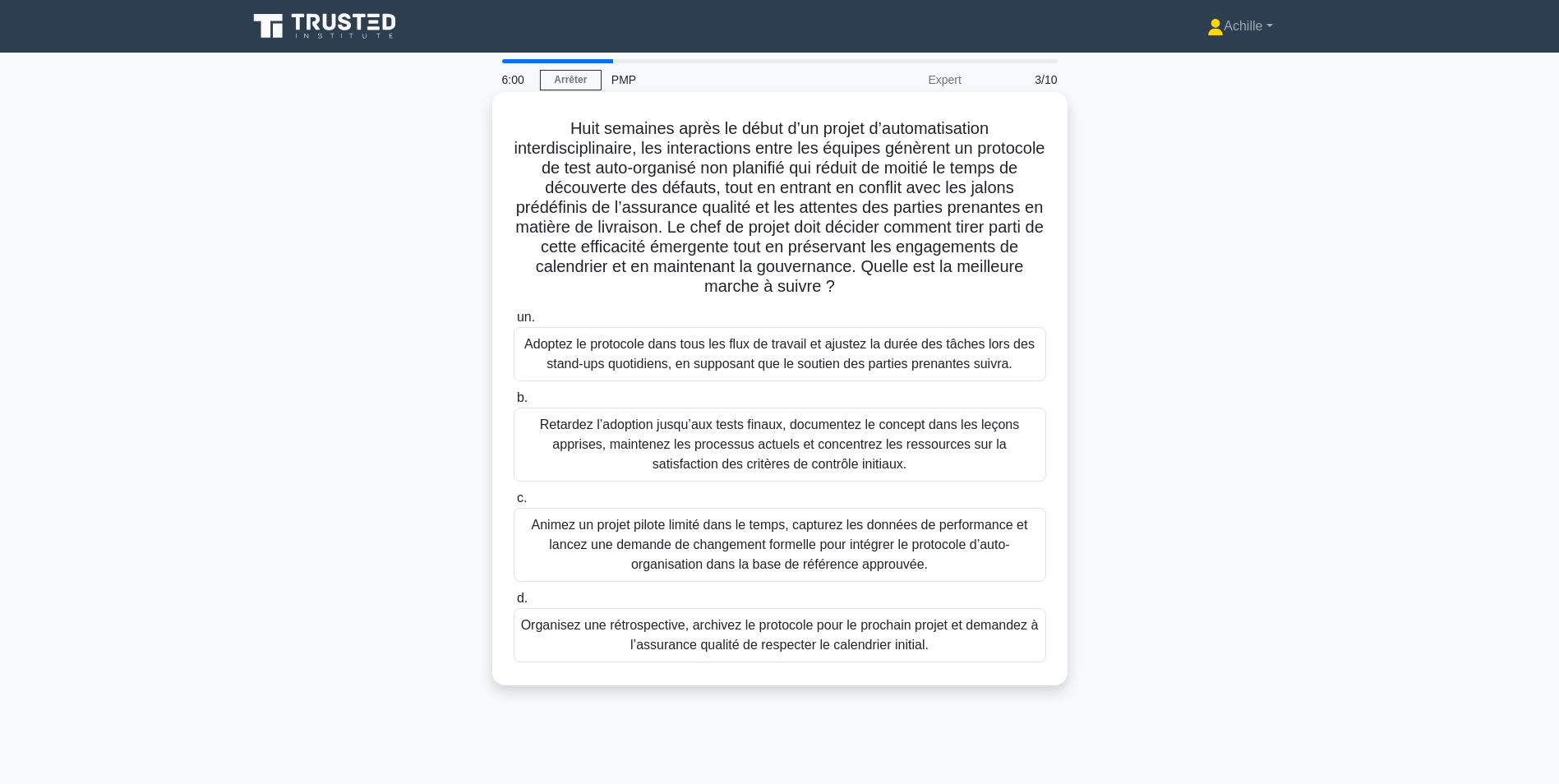
click at [717, 550] on div "Animez un projet pilote limité dans le temps, capturez les données de performan…" at bounding box center [780, 544] width 532 height 74
click at [514, 504] on input "c. Animez un projet pilote limité dans le temps, capturez les données de perfor…" at bounding box center [514, 498] width 0 height 11
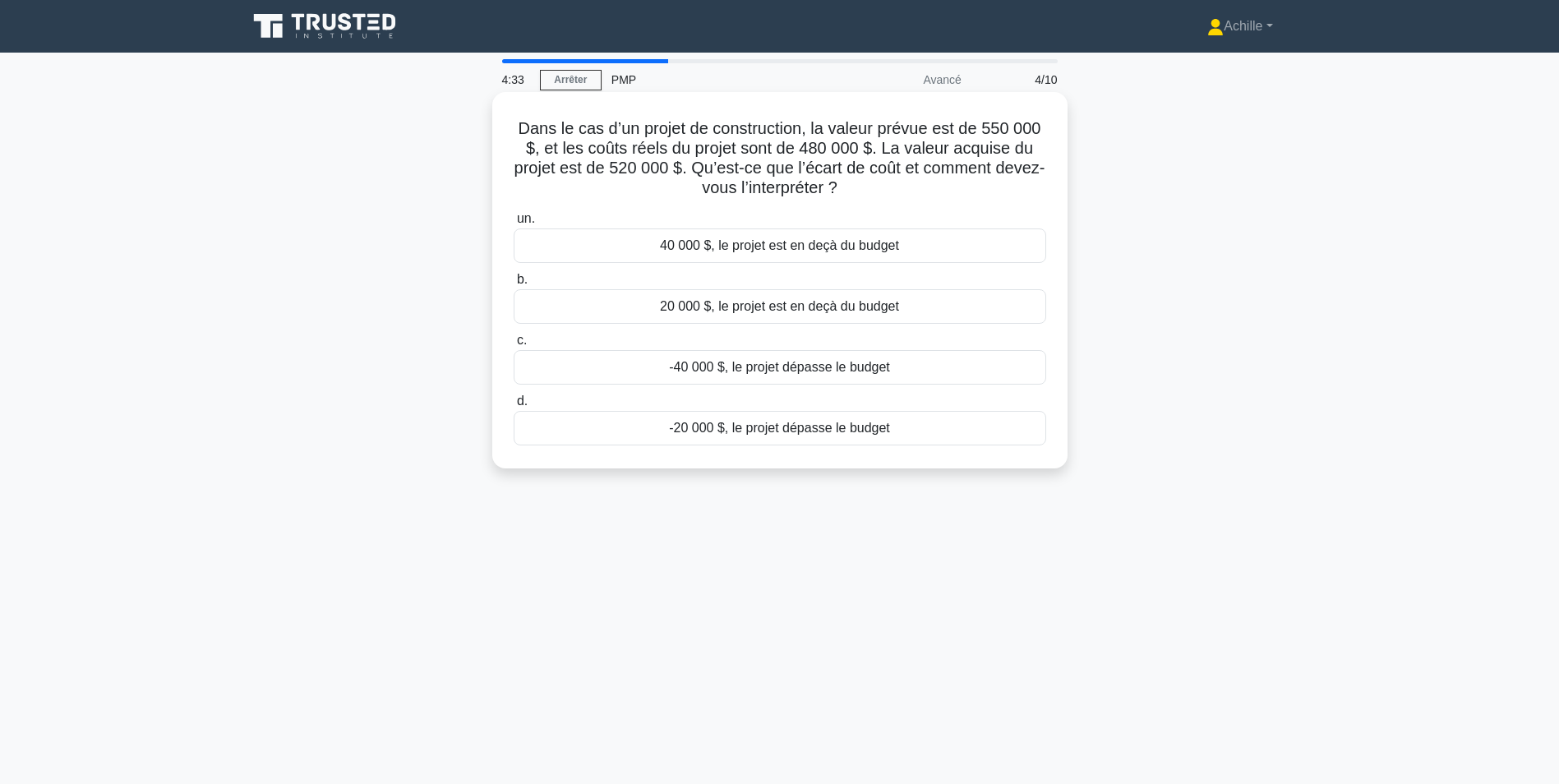
click at [761, 249] on div "40 000 $, le projet est en deçà du budget" at bounding box center [780, 246] width 532 height 35
click at [514, 225] on input "un. 40 000 $, le projet est en deçà du budget" at bounding box center [514, 219] width 0 height 11
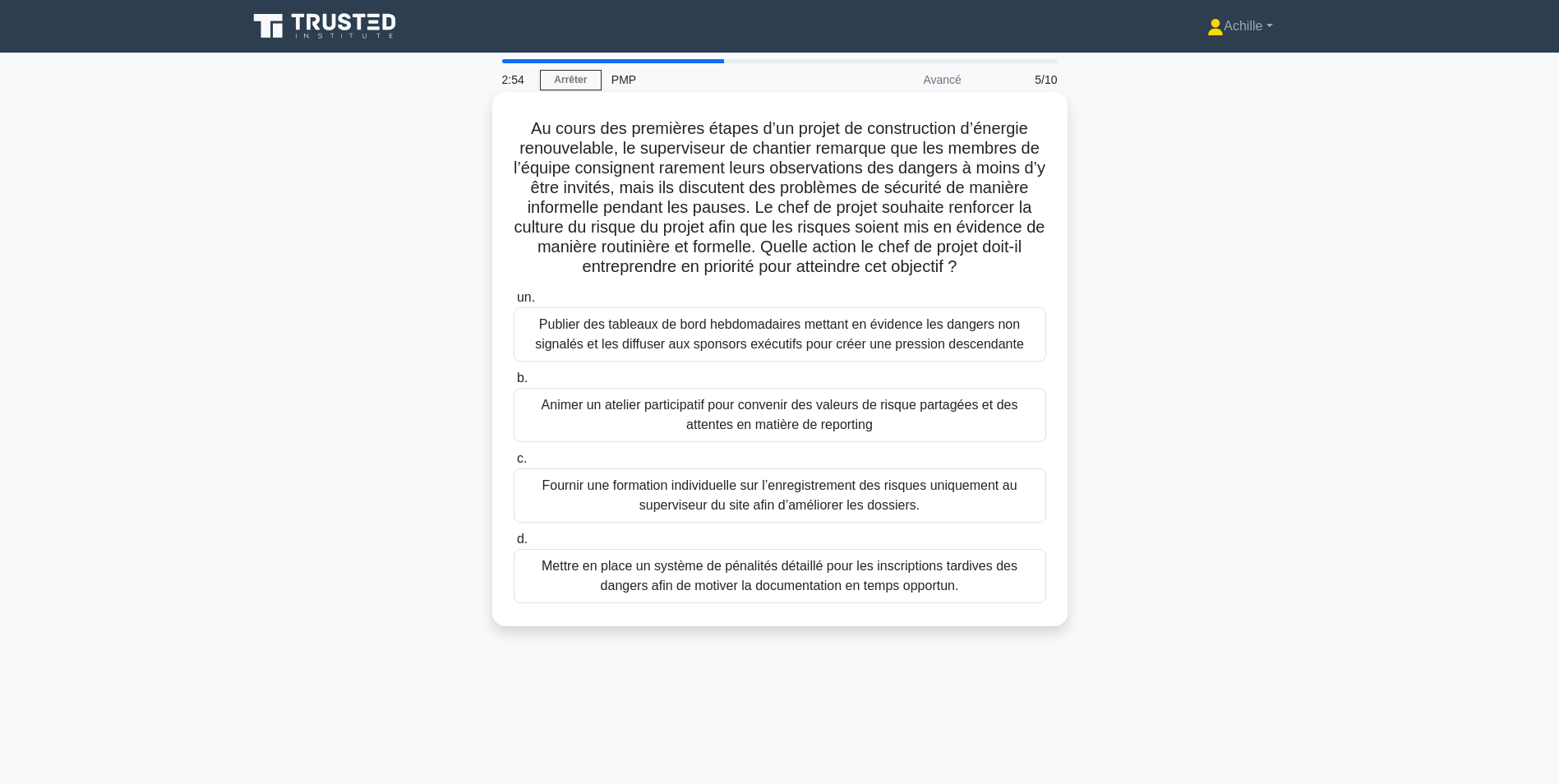
click at [769, 413] on div "Animer un atelier participatif pour convenir des valeurs de risque partagées et…" at bounding box center [780, 414] width 532 height 54
click at [514, 383] on input "b. Animer un atelier participatif pour convenir des valeurs de risque partagées…" at bounding box center [514, 379] width 0 height 11
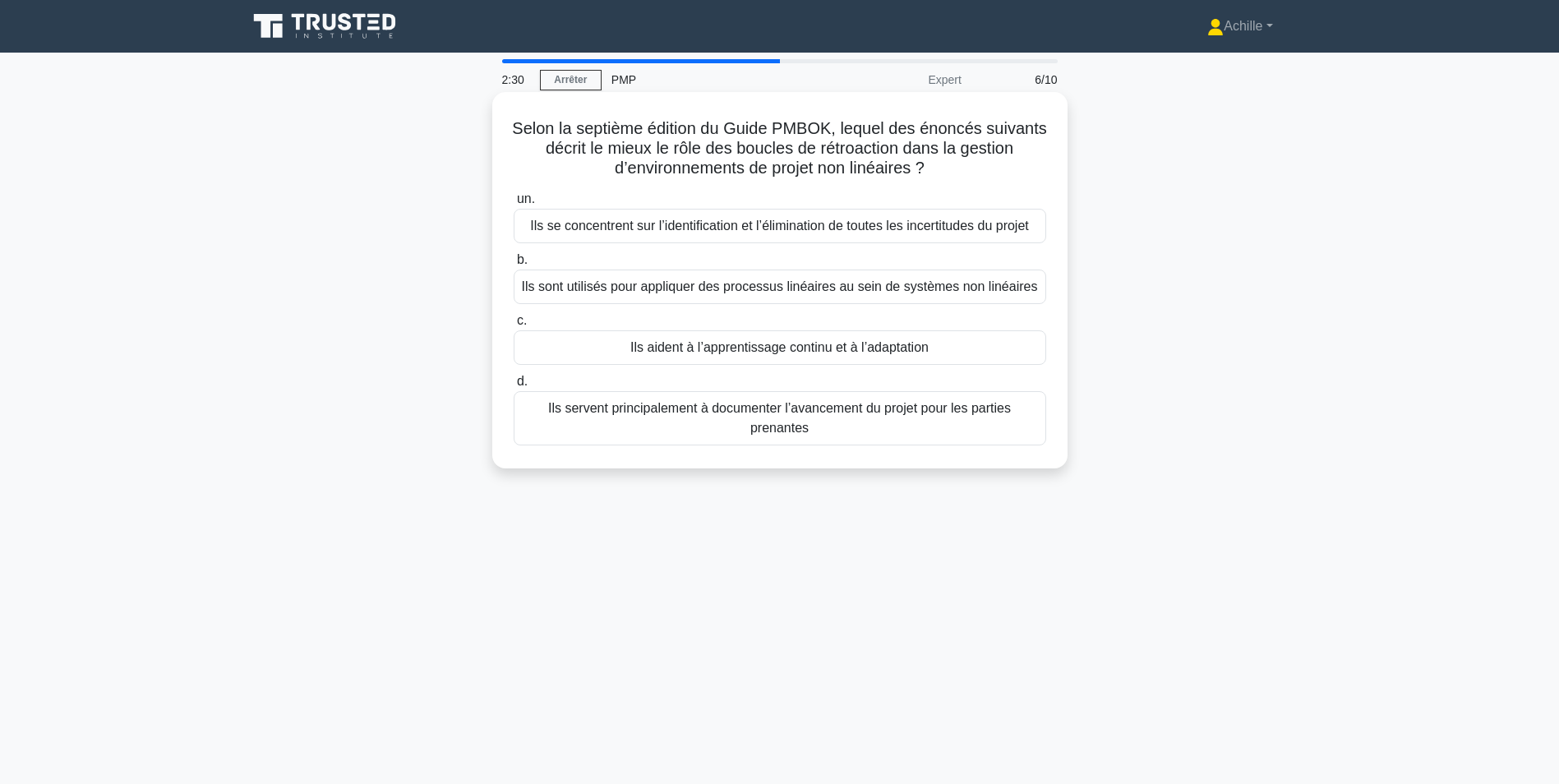
click at [925, 361] on div "Ils aident à l’apprentissage continu et à l’adaptation" at bounding box center [780, 348] width 532 height 35
click at [514, 326] on input "c. Ils aident à l’apprentissage continu et à l’adaptation" at bounding box center [514, 321] width 0 height 11
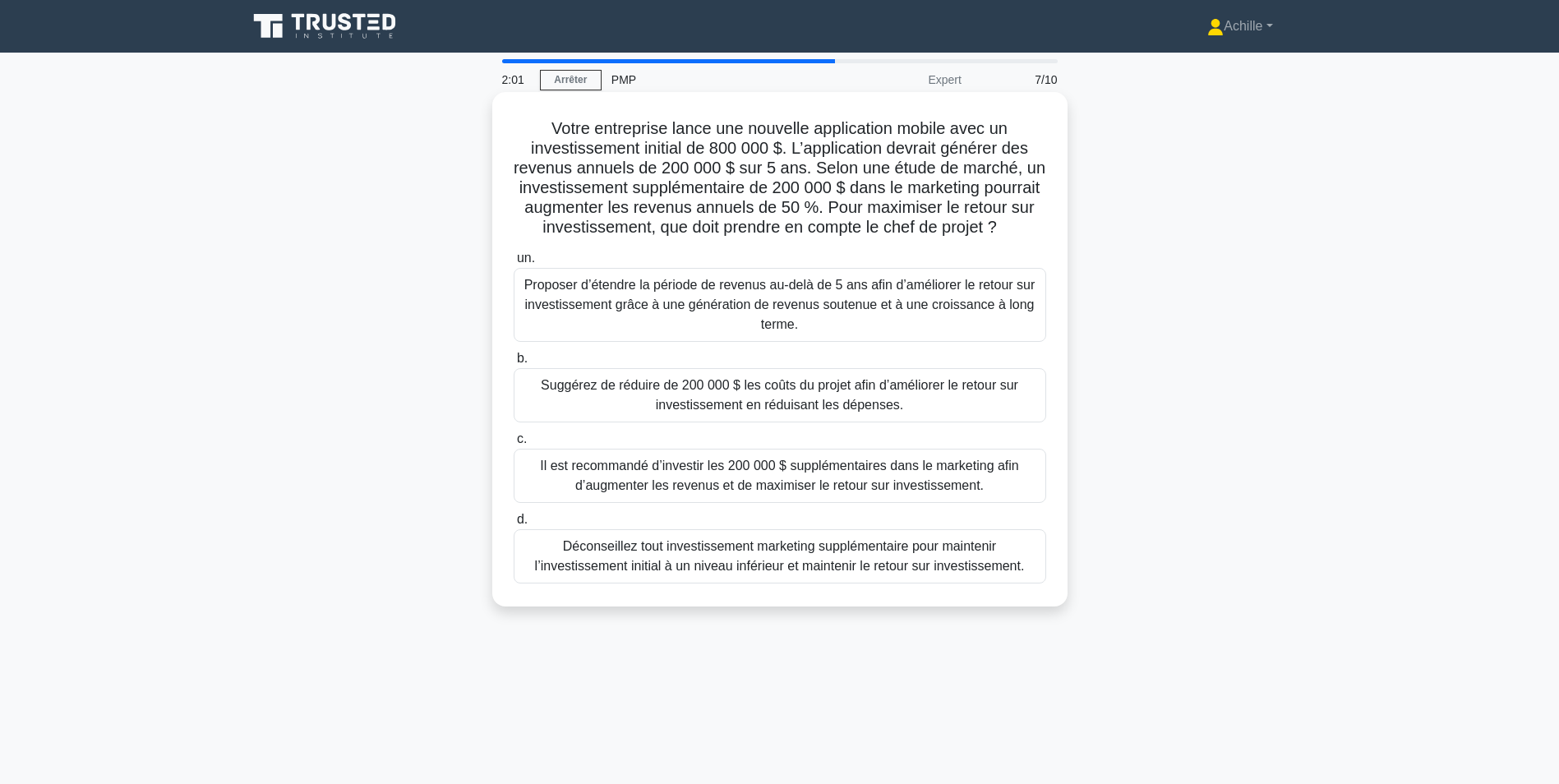
click at [714, 476] on div "Il est recommandé d’investir les 200 000 $ supplémentaires dans le marketing af…" at bounding box center [780, 475] width 532 height 54
click at [514, 444] on input "c. Il est recommandé d’investir les 200 000 $ supplémentaires dans le marketing…" at bounding box center [514, 439] width 0 height 11
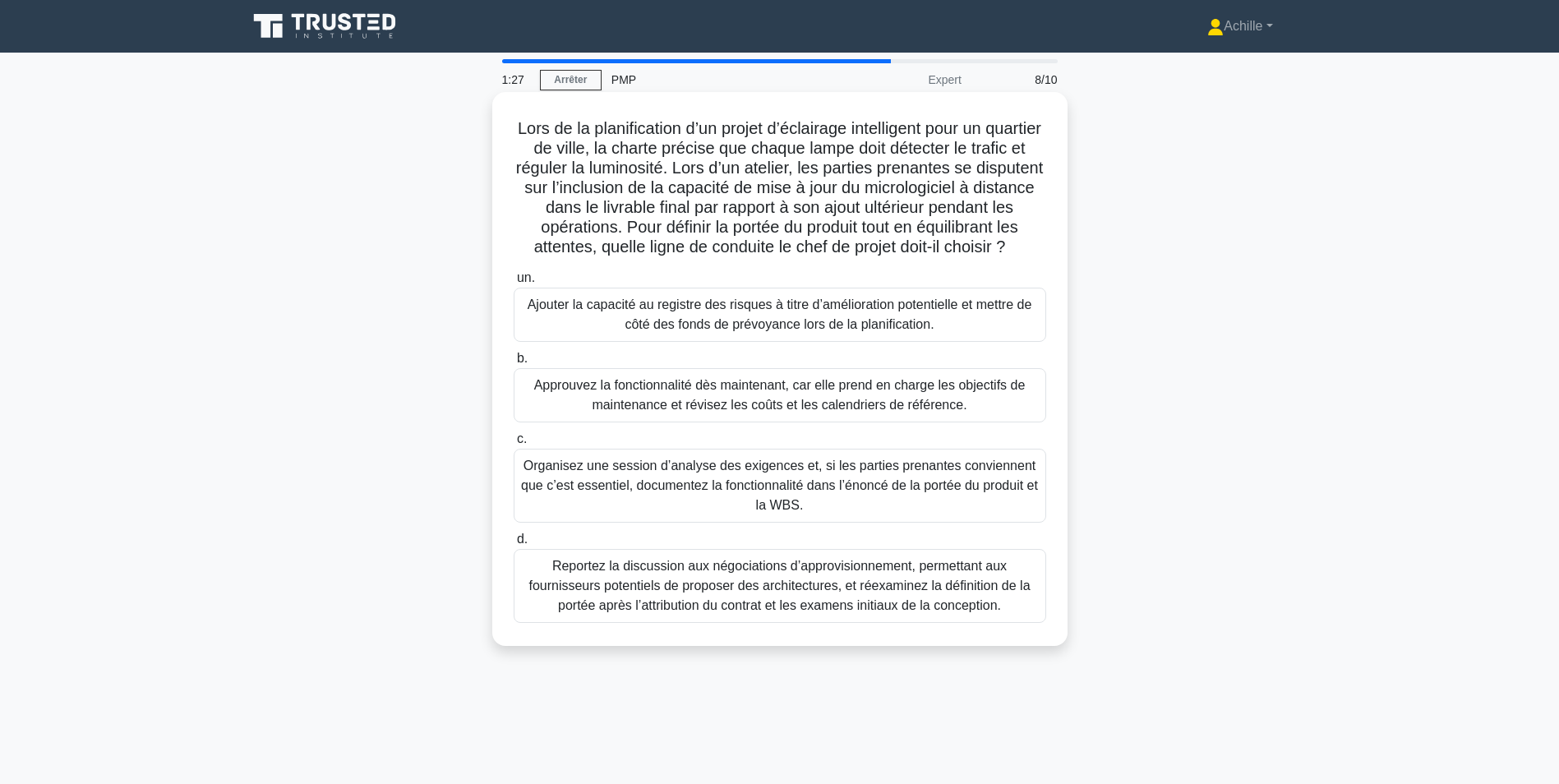
click at [825, 469] on div "Organisez une session d’analyse des exigences et, si les parties prenantes conv…" at bounding box center [780, 485] width 532 height 74
click at [514, 444] on input "c. Organisez une session d’analyse des exigences et, si les parties prenantes c…" at bounding box center [514, 439] width 0 height 11
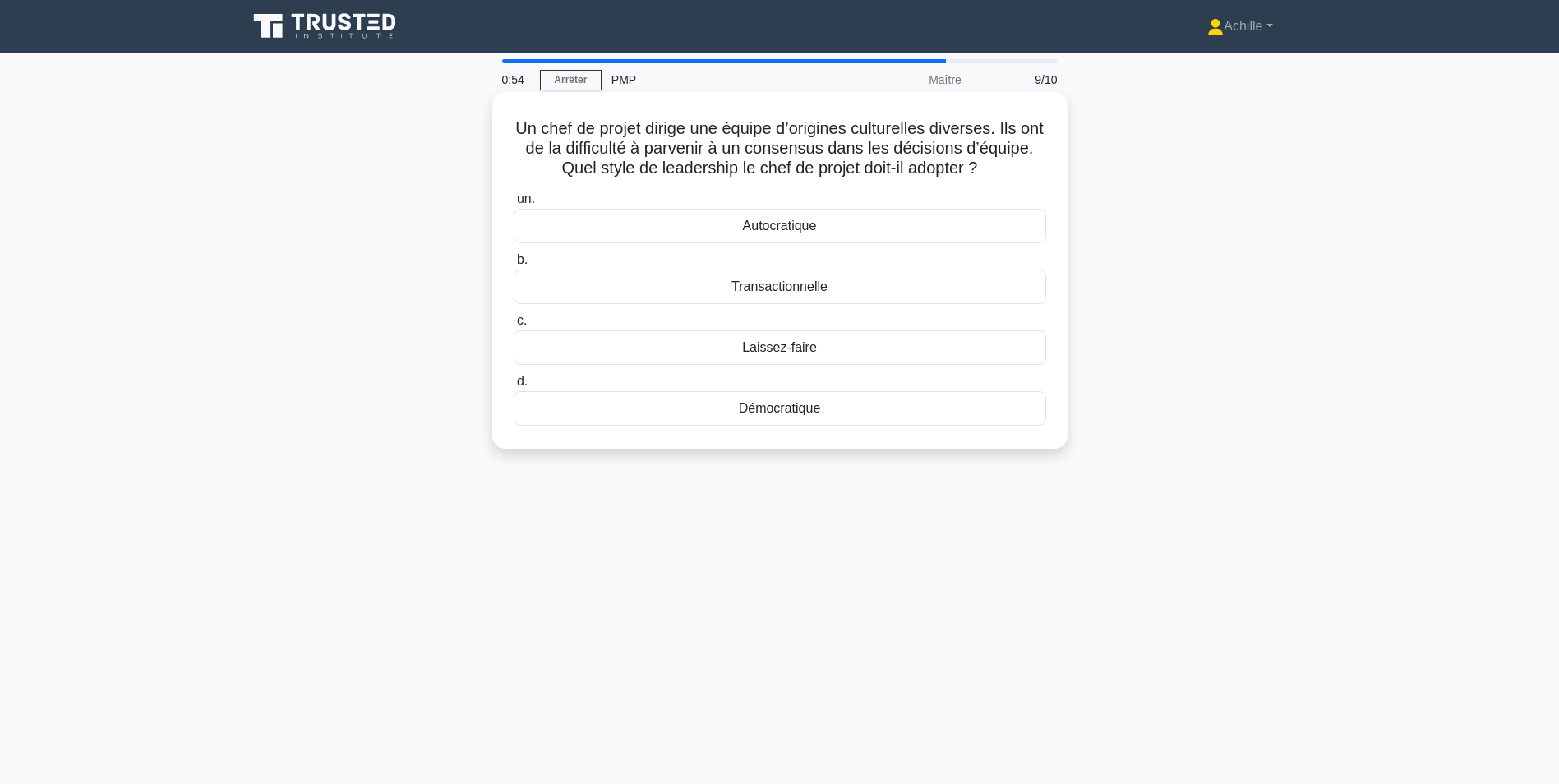
click at [798, 228] on div "Autocratique" at bounding box center [780, 226] width 532 height 35
click at [514, 204] on input "un. Autocratique" at bounding box center [514, 199] width 0 height 11
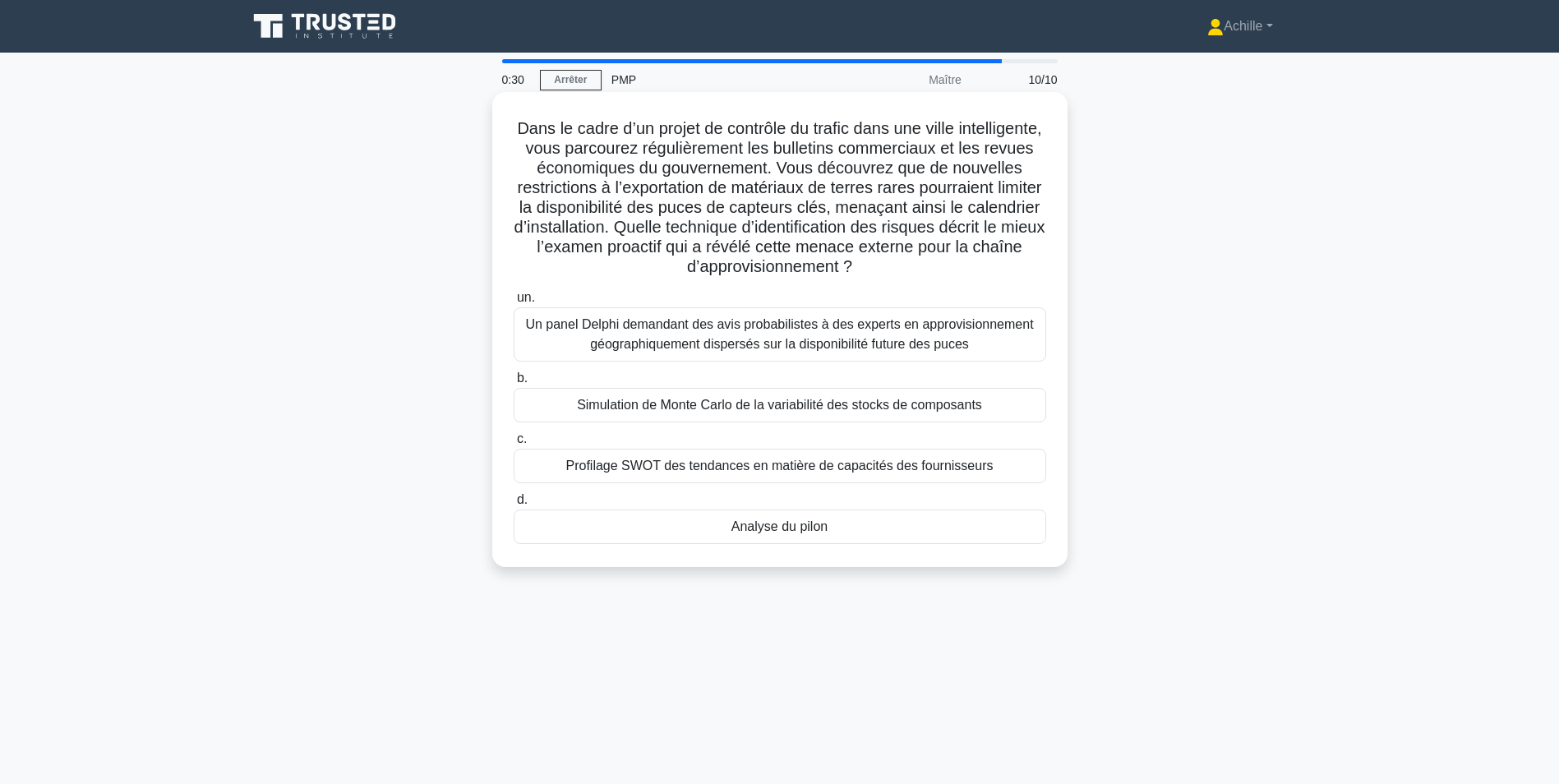
click at [877, 348] on div "Un panel Delphi demandant des avis probabilistes à des experts en approvisionne…" at bounding box center [780, 334] width 532 height 54
click at [514, 303] on input "un. Un panel Delphi demandant des avis probabilistes à des experts en approvisi…" at bounding box center [514, 298] width 0 height 11
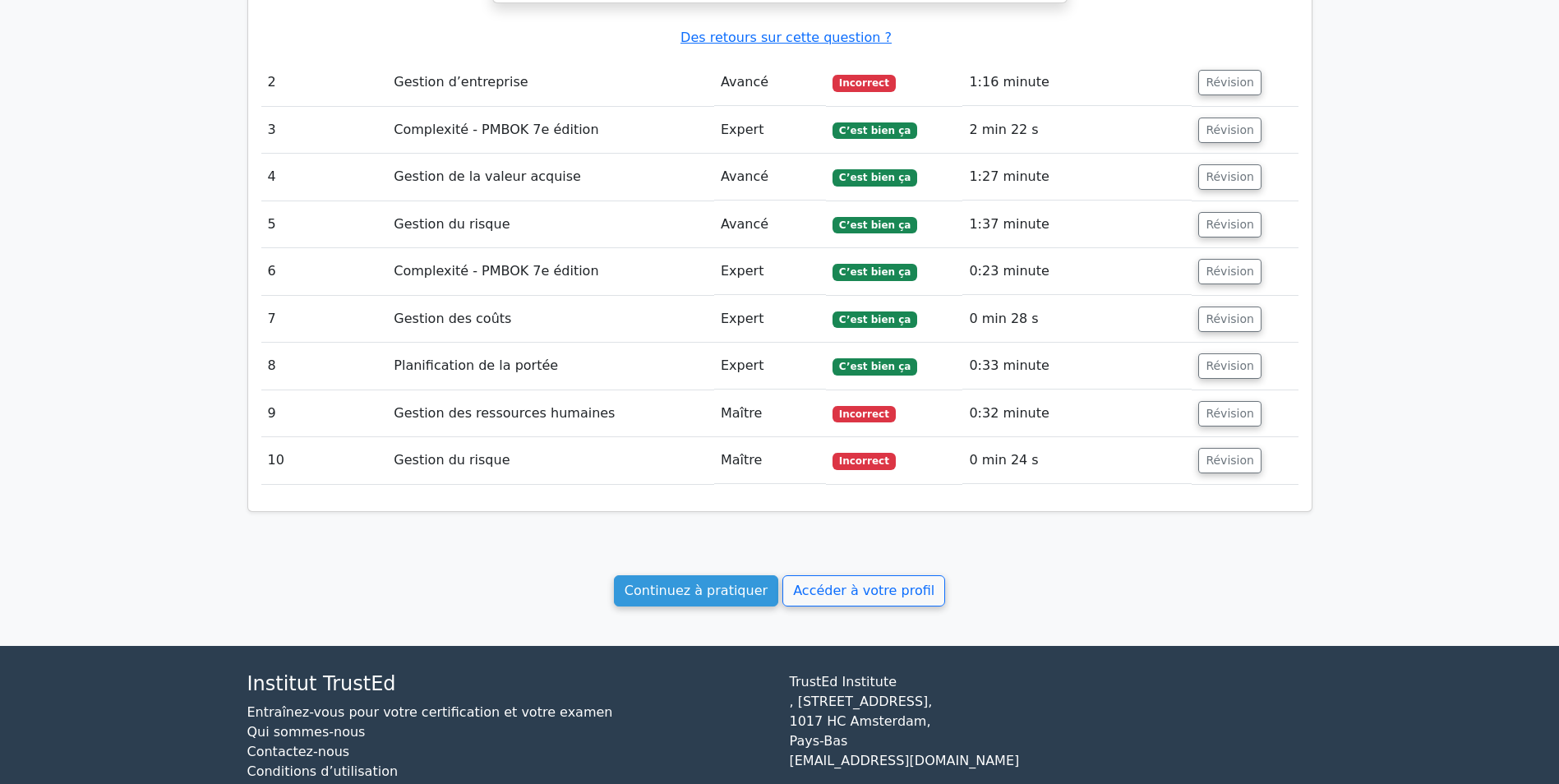
scroll to position [1682, 0]
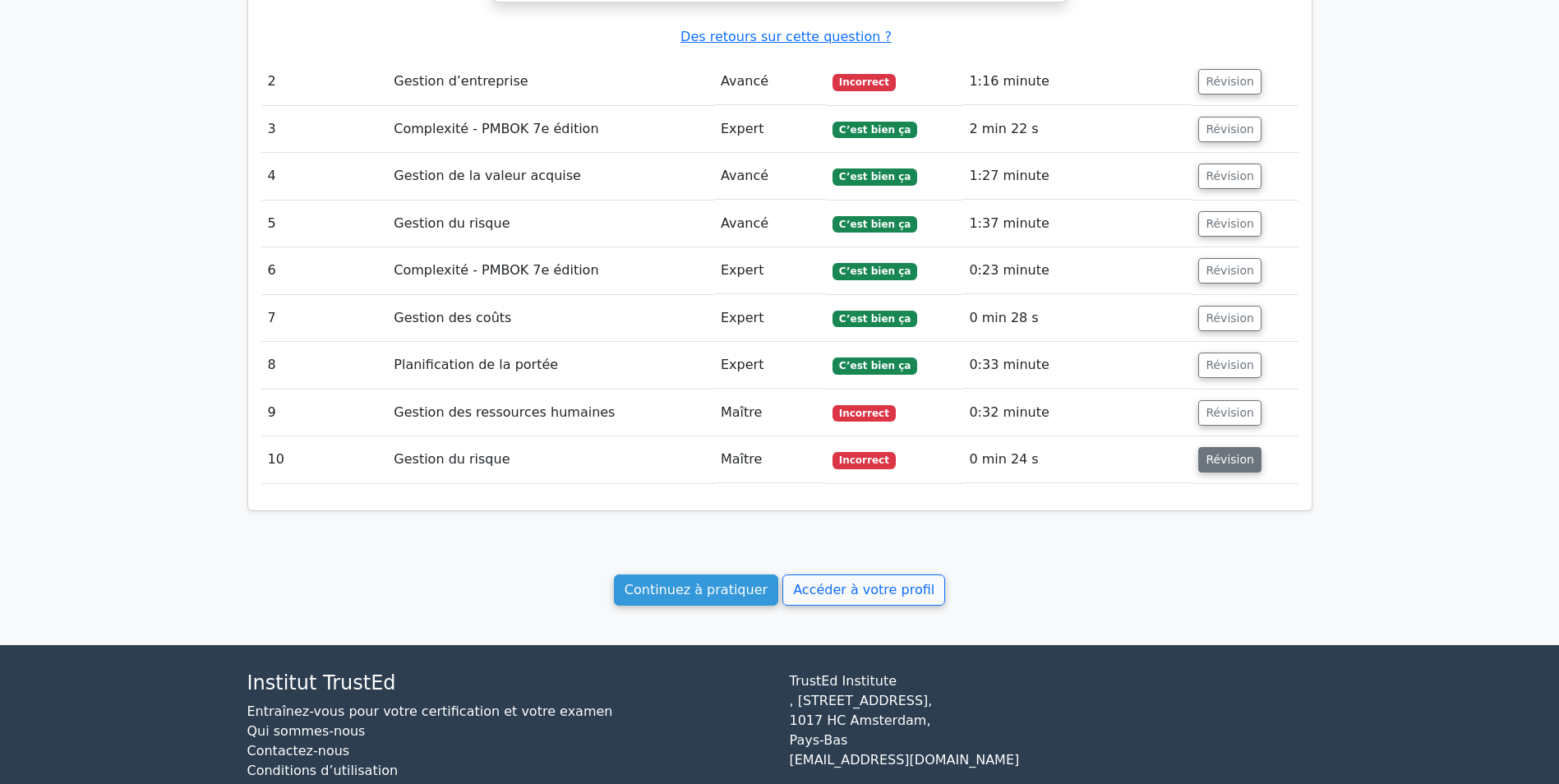
click at [1219, 447] on button "Révision" at bounding box center [1229, 460] width 63 height 26
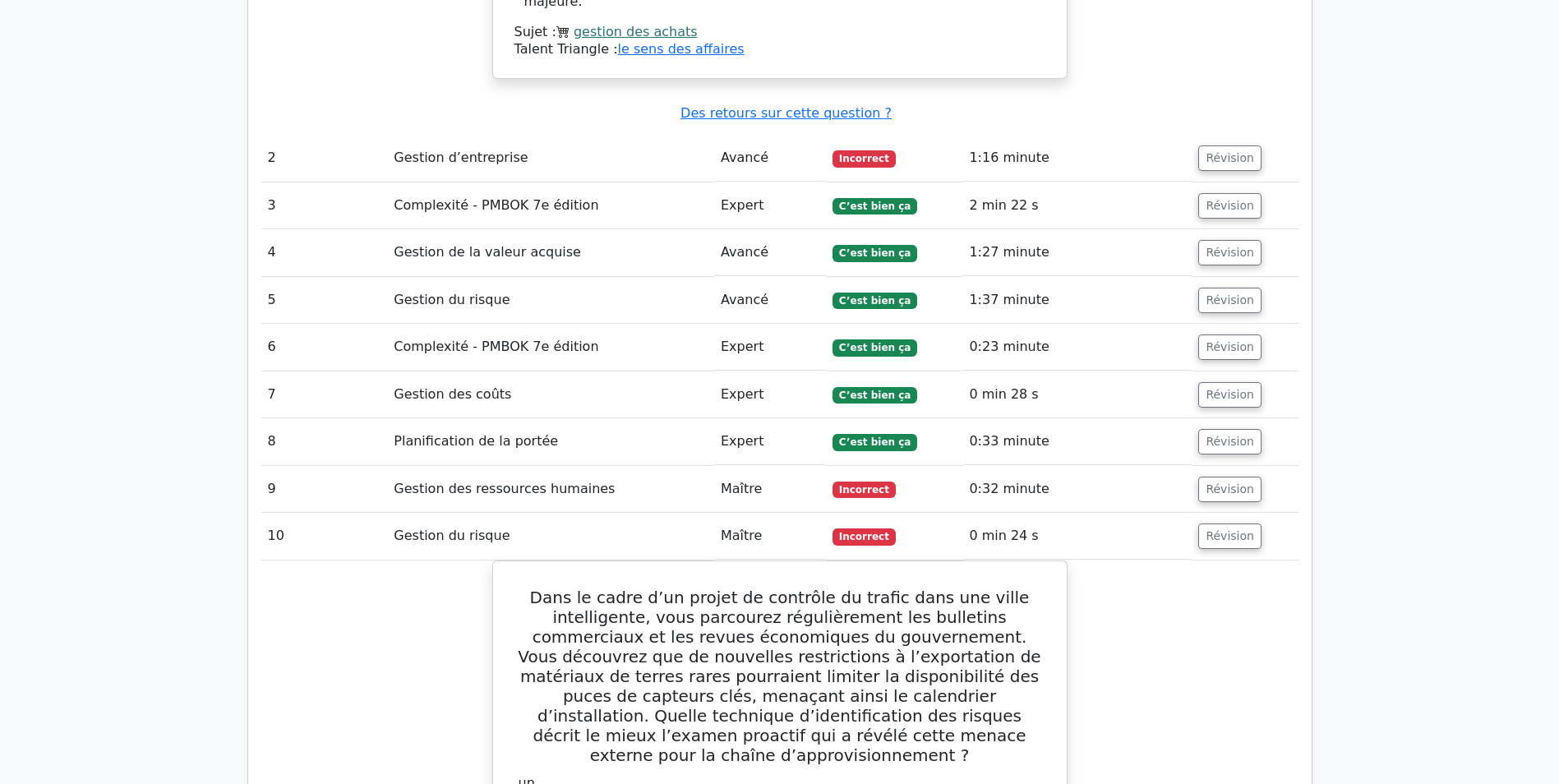
scroll to position [1518, 0]
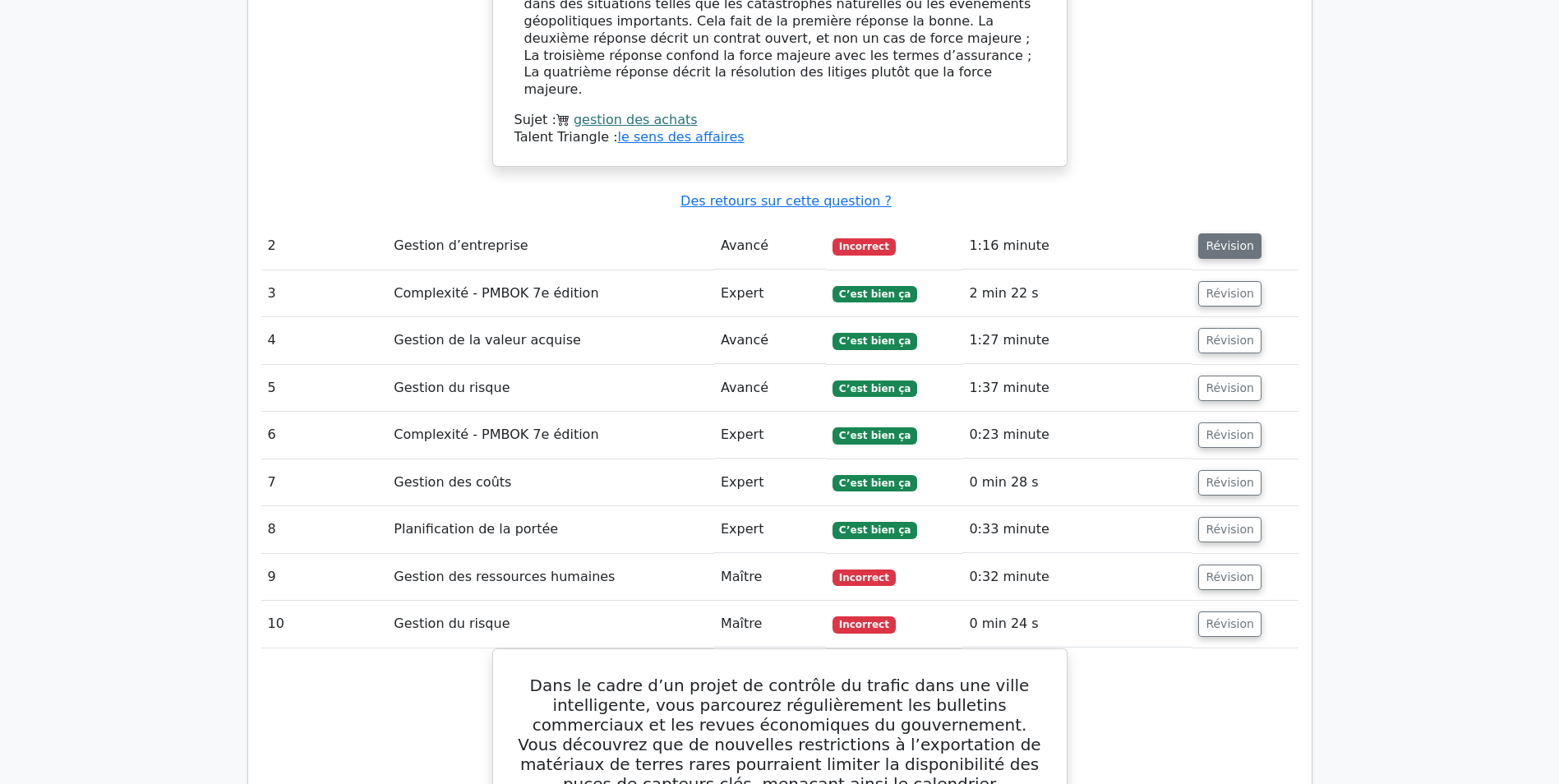
click at [1229, 234] on button "Révision" at bounding box center [1229, 246] width 63 height 26
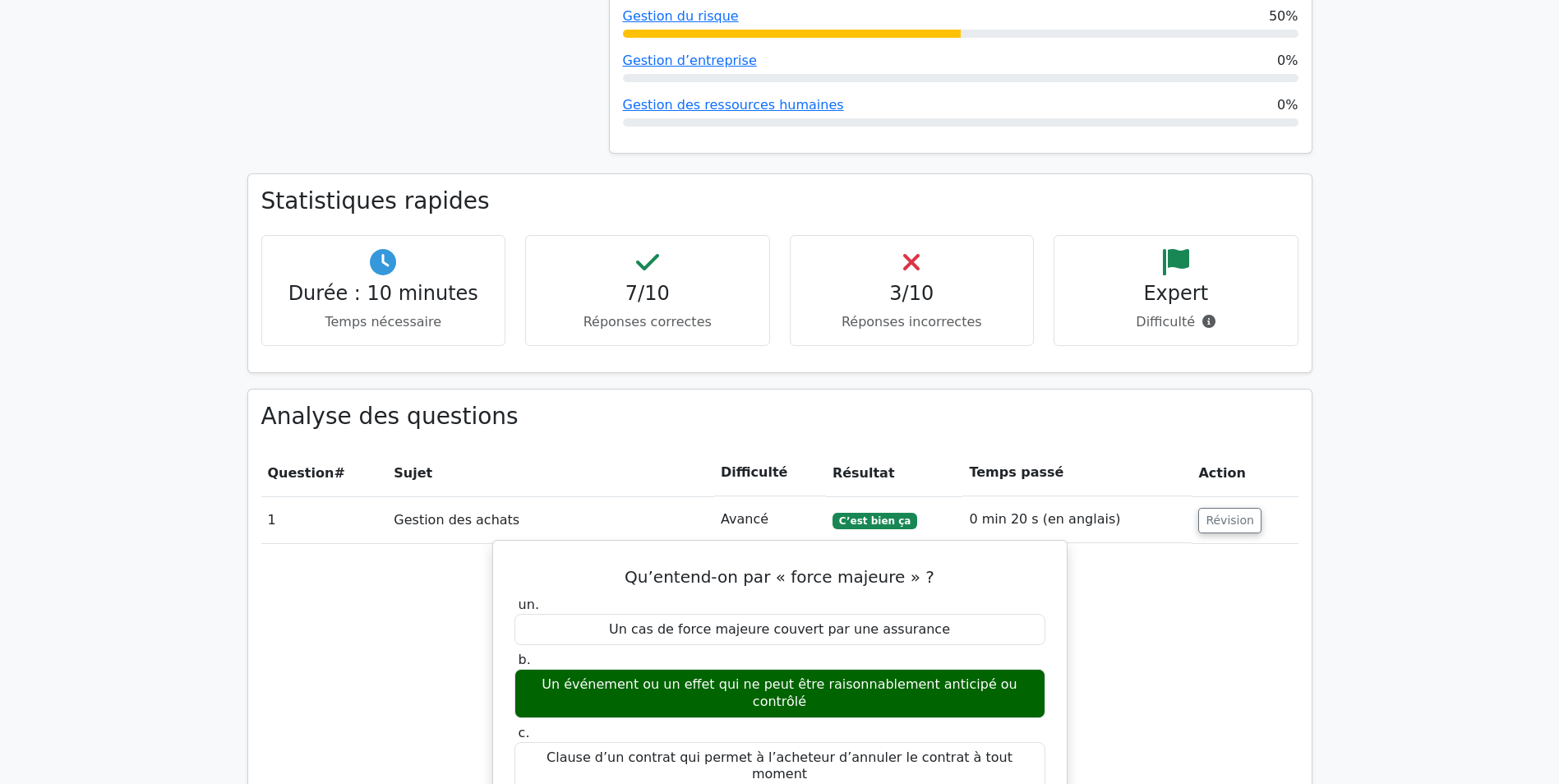
scroll to position [0, 0]
